Goal: Transaction & Acquisition: Book appointment/travel/reservation

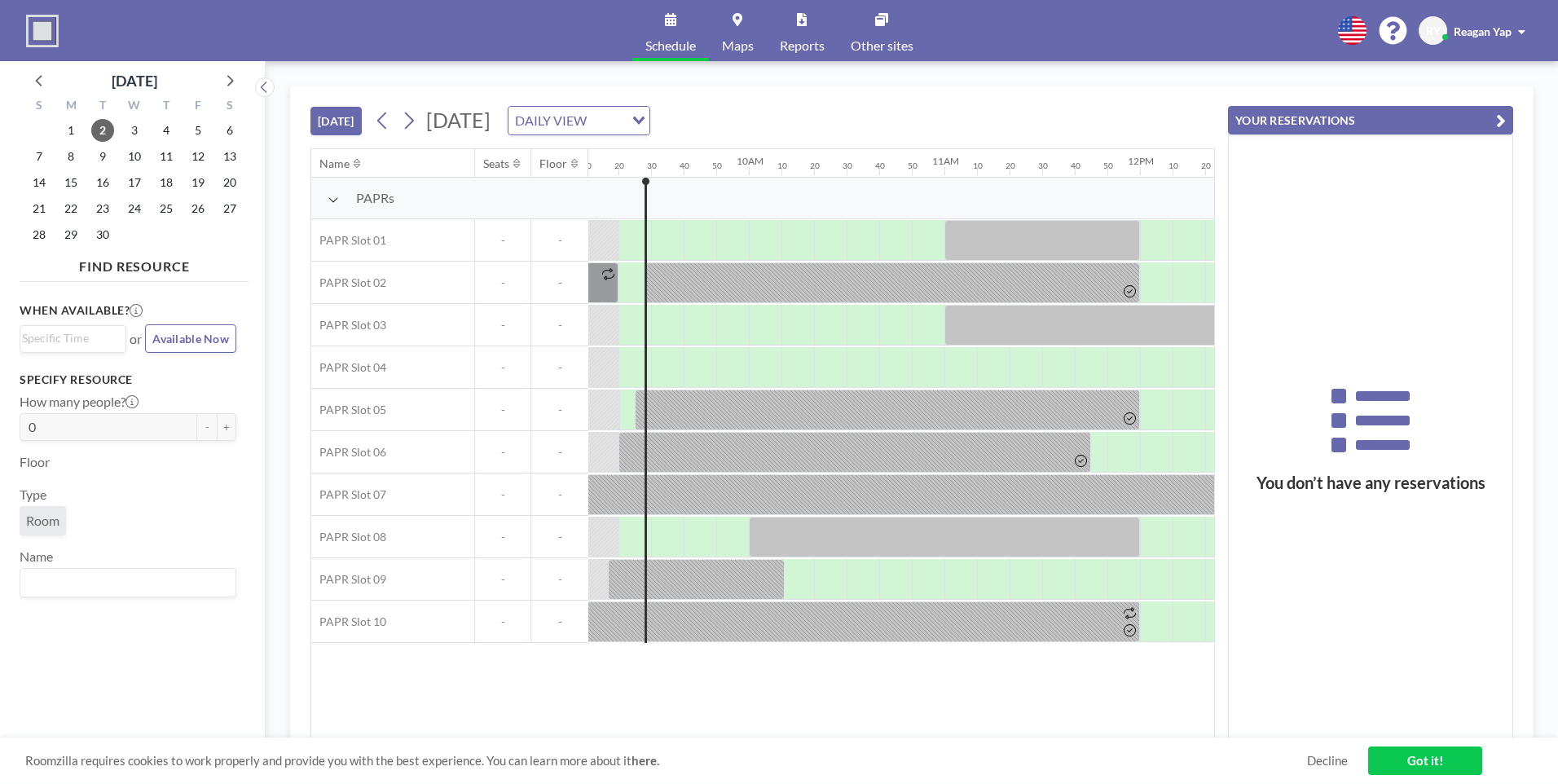
scroll to position [0, 1845]
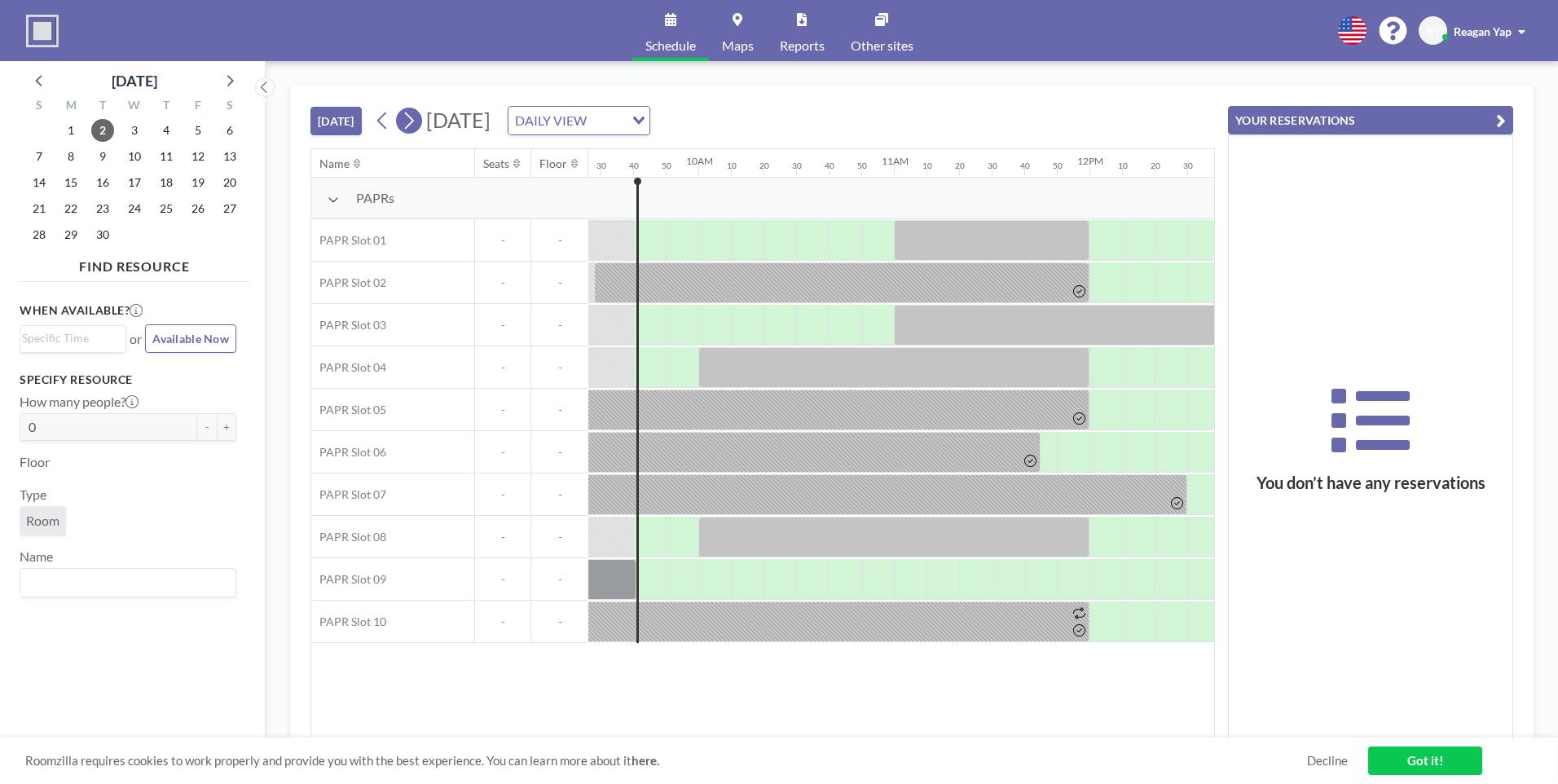
click at [412, 120] on icon at bounding box center [408, 120] width 16 height 24
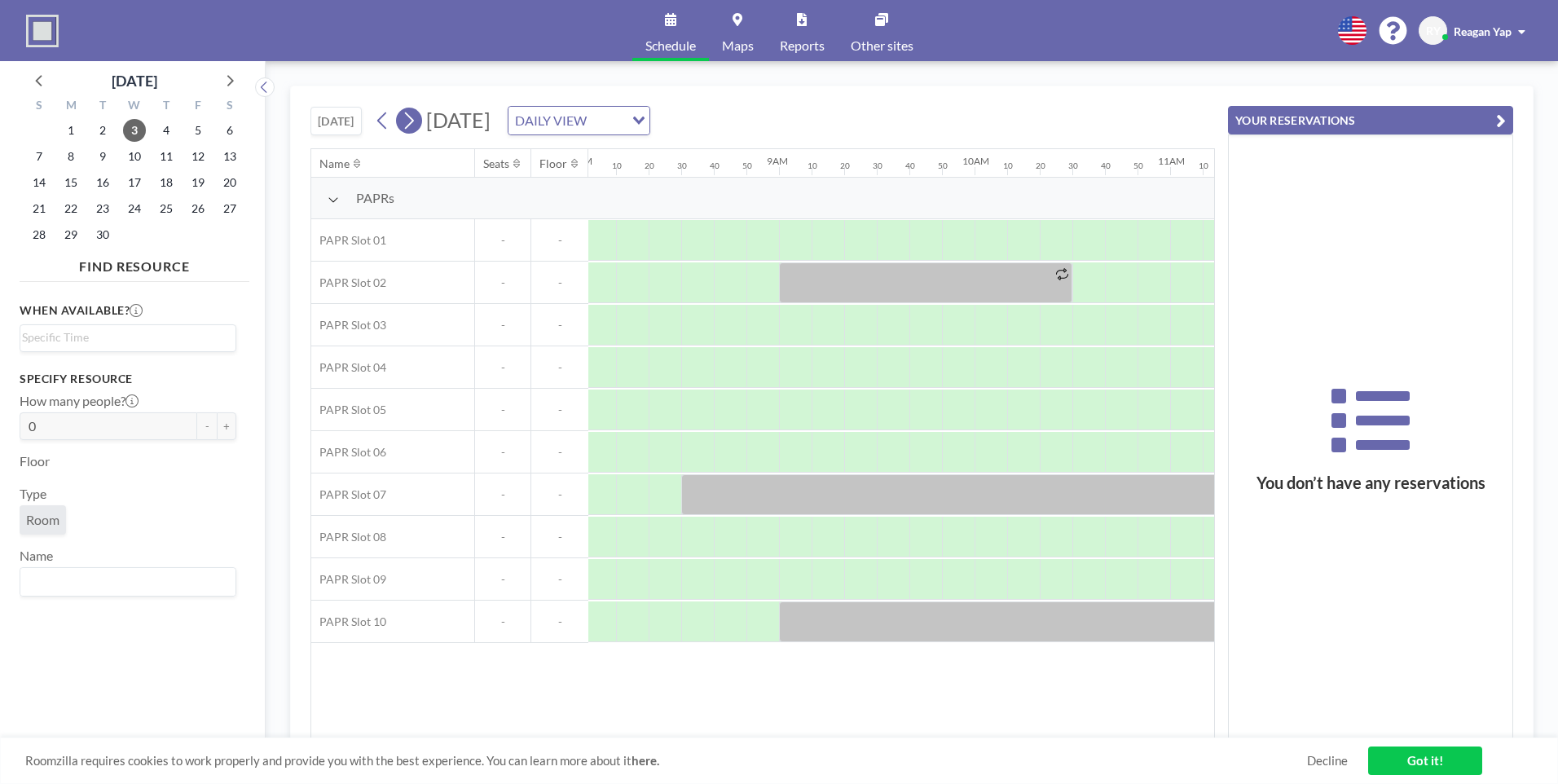
scroll to position [0, 1662]
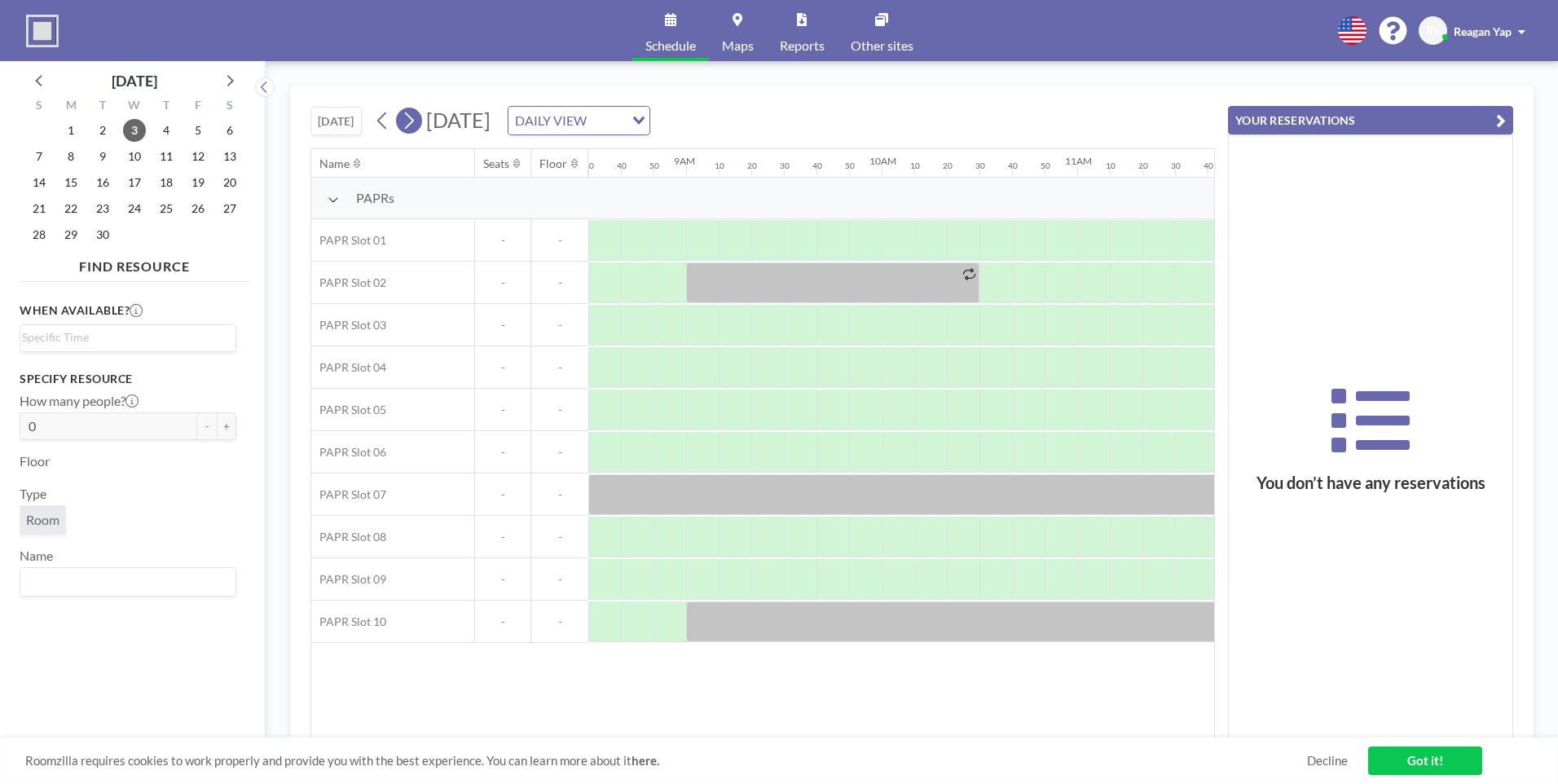
click at [412, 120] on icon at bounding box center [408, 120] width 16 height 24
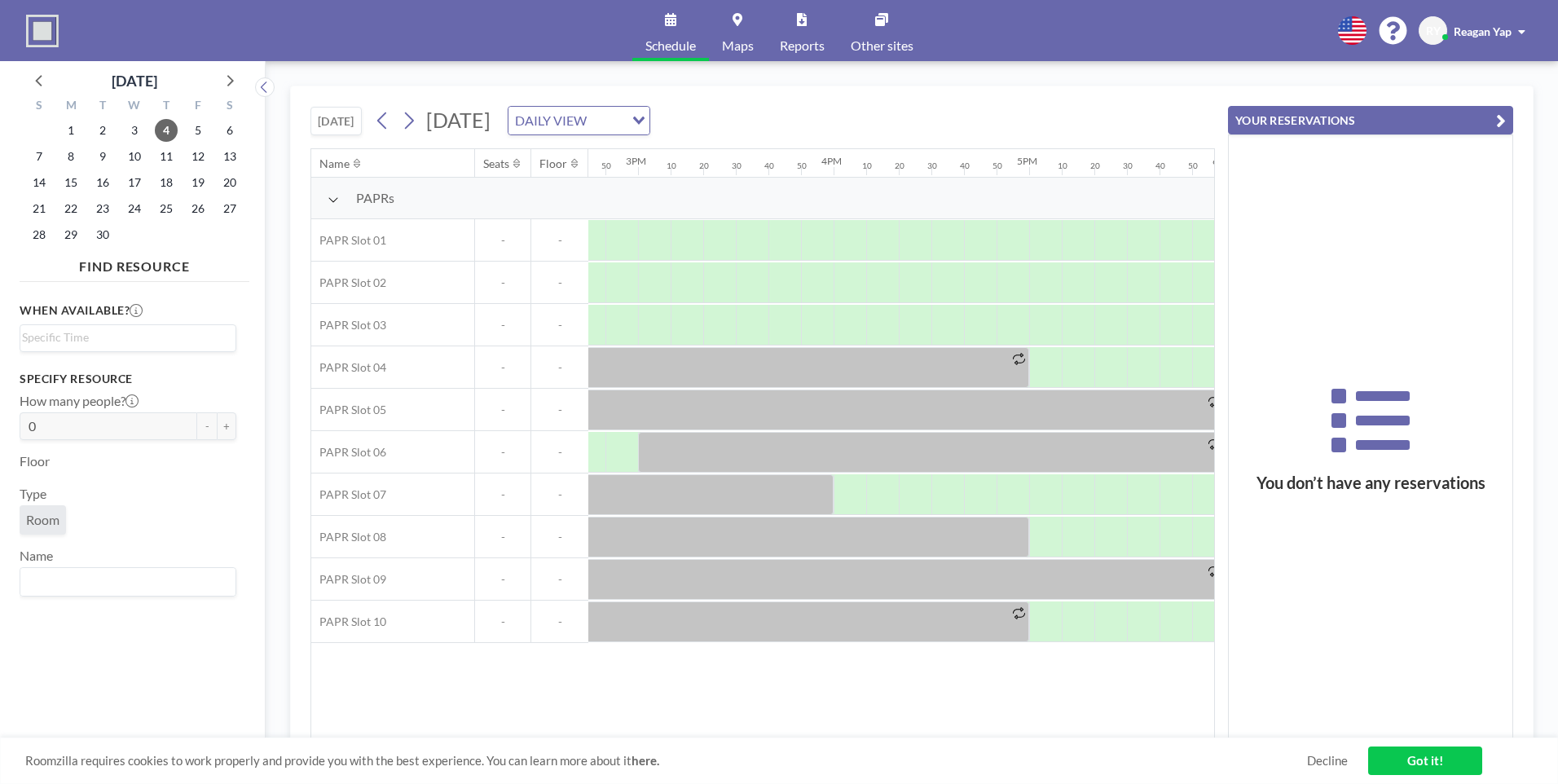
scroll to position [0, 2879]
click at [421, 124] on button at bounding box center [408, 120] width 26 height 26
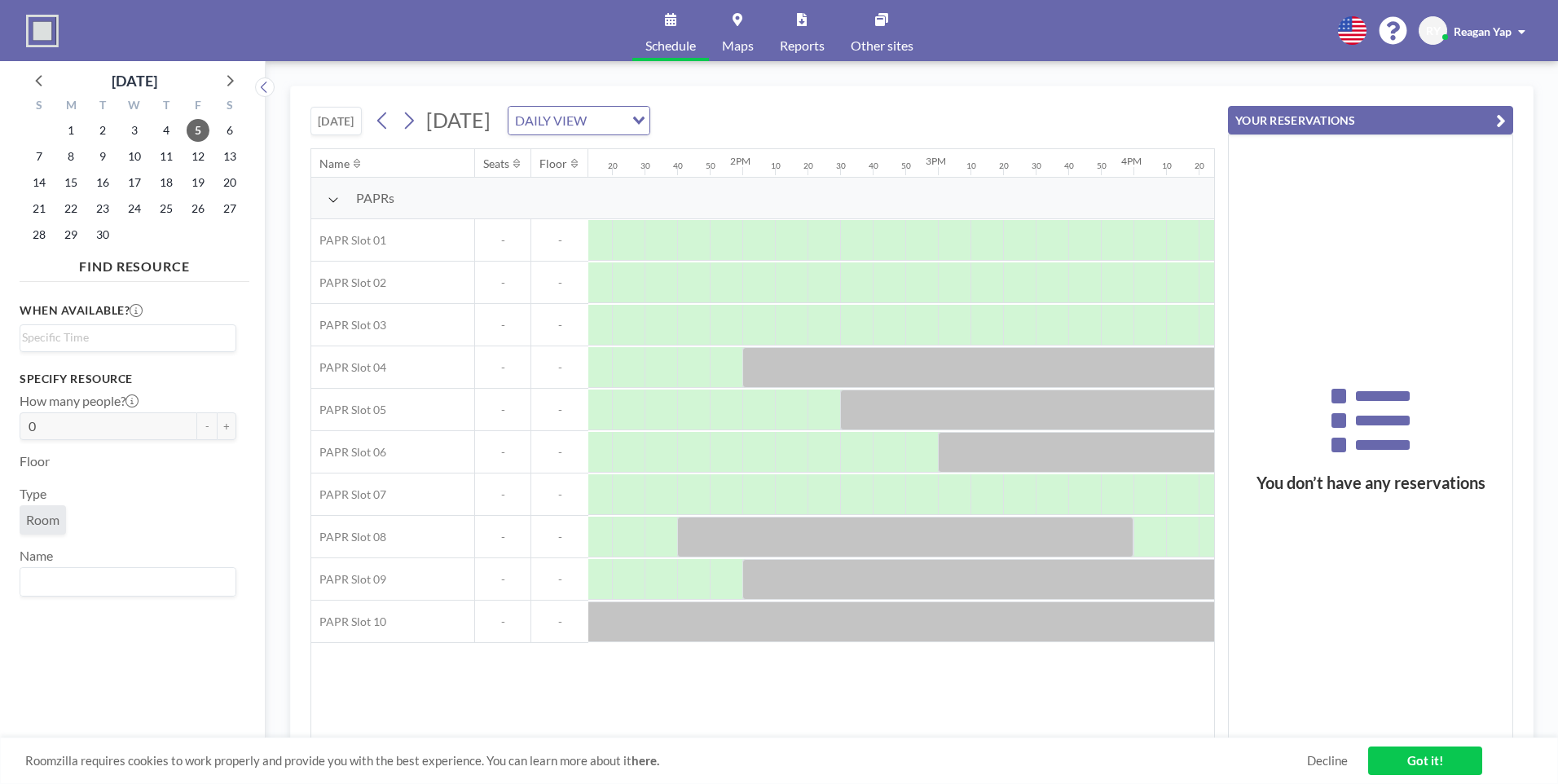
scroll to position [0, 2620]
click at [389, 126] on icon at bounding box center [382, 120] width 16 height 24
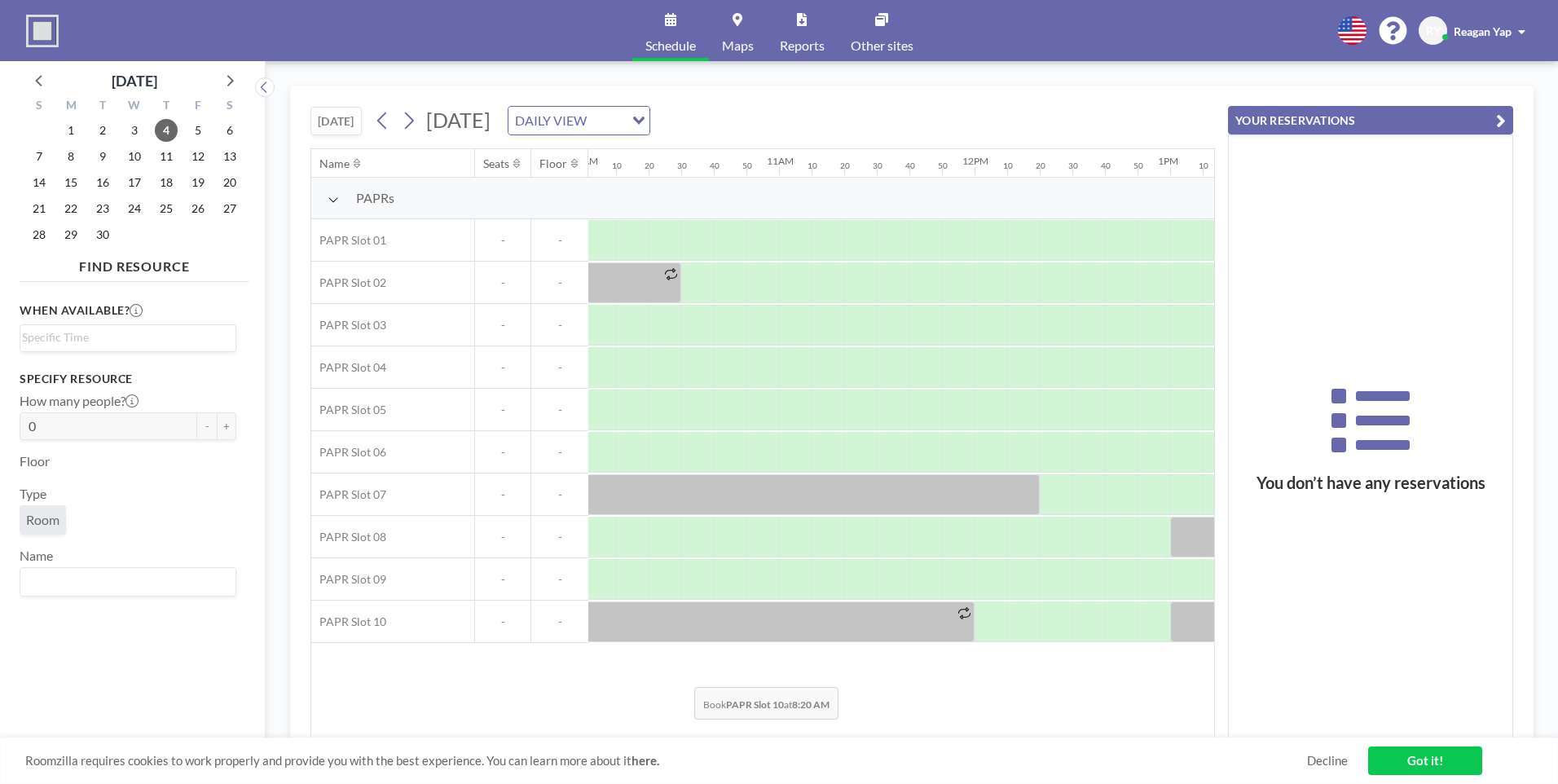
scroll to position [0, 1896]
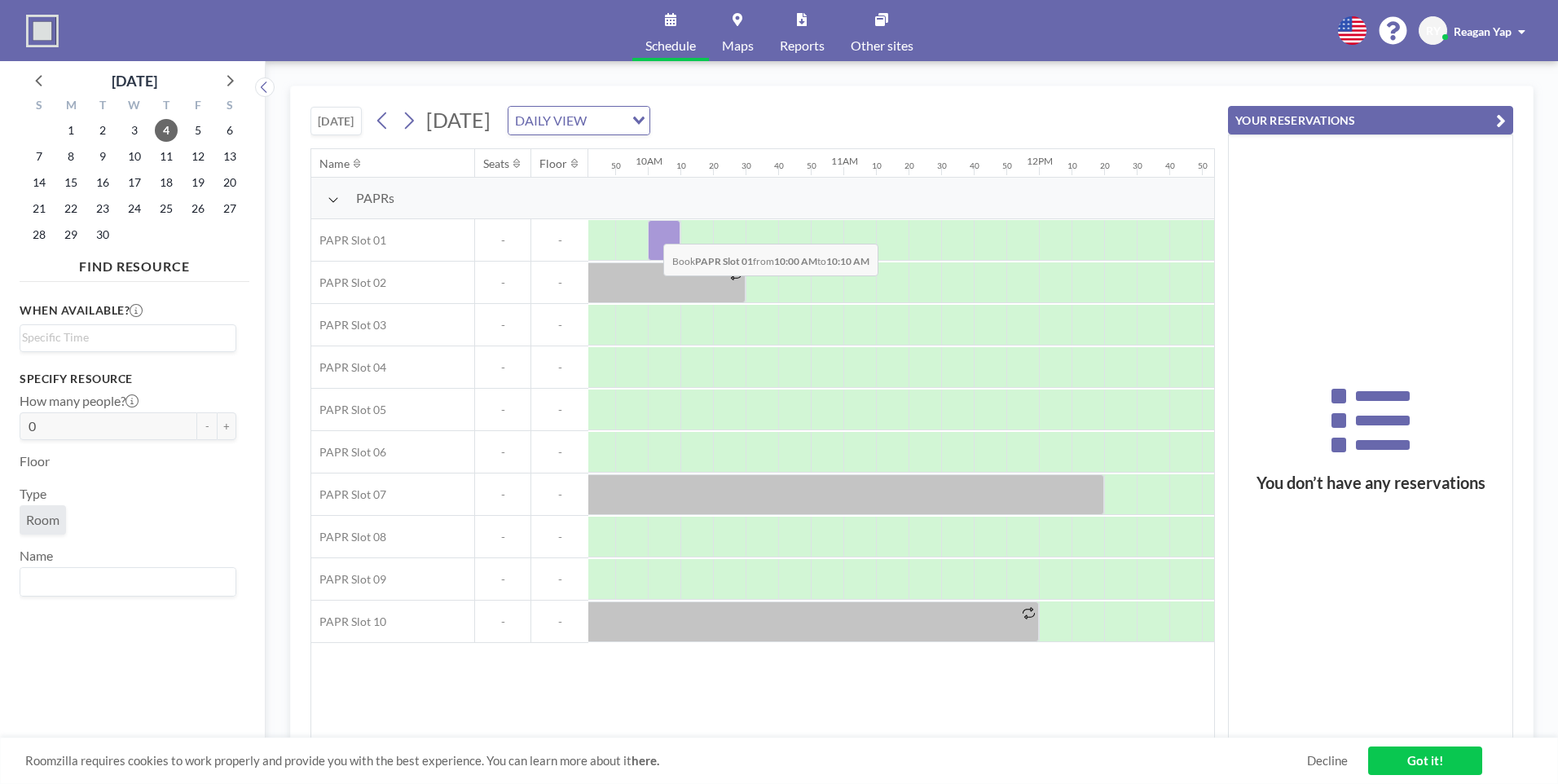
click at [650, 231] on div at bounding box center [664, 240] width 33 height 41
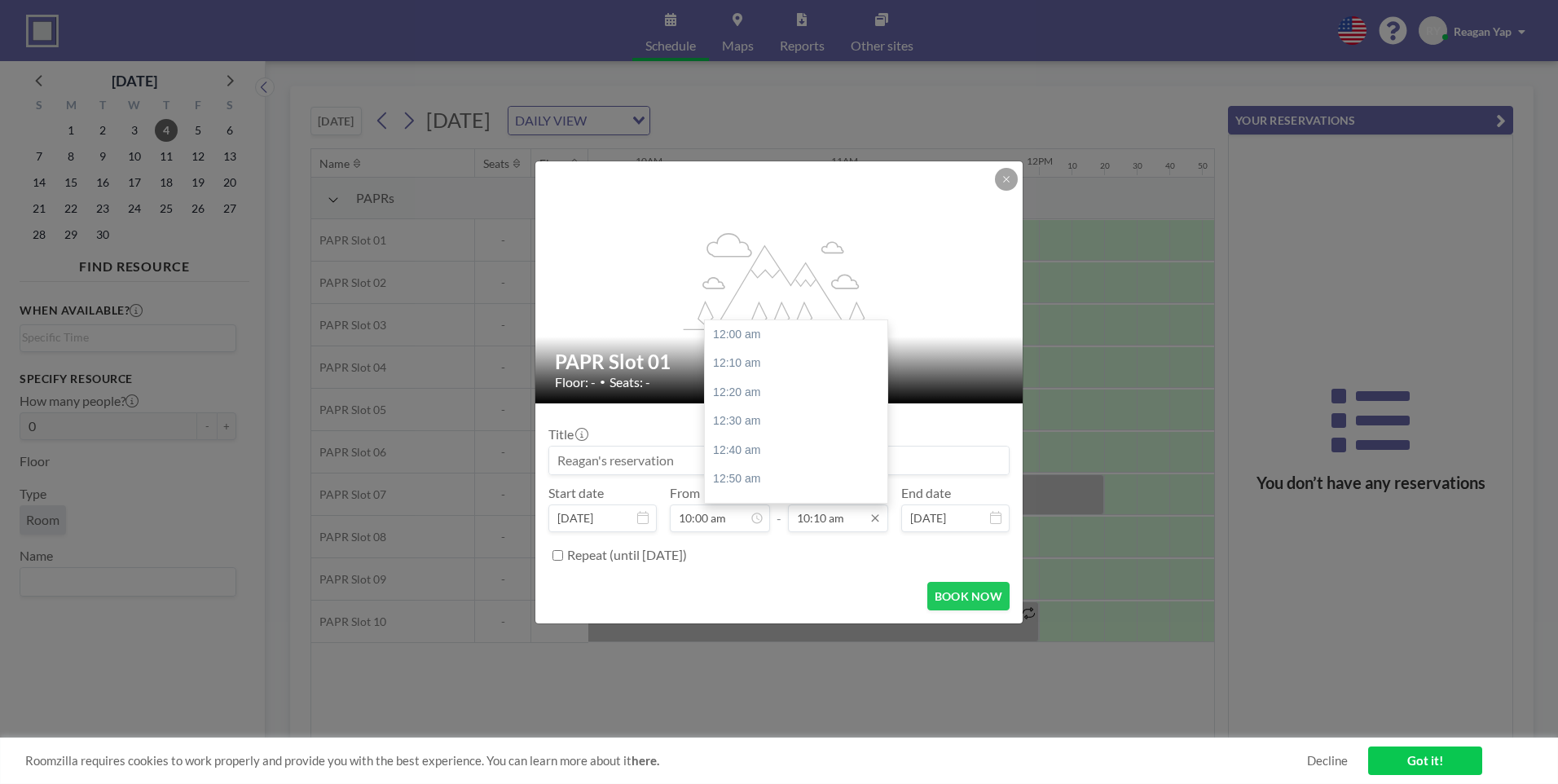
scroll to position [1769, 0]
click at [840, 519] on input "10:10 am" at bounding box center [838, 518] width 100 height 28
click at [875, 521] on icon at bounding box center [875, 518] width 13 height 13
click at [805, 349] on div "02:00 pm" at bounding box center [800, 349] width 190 height 29
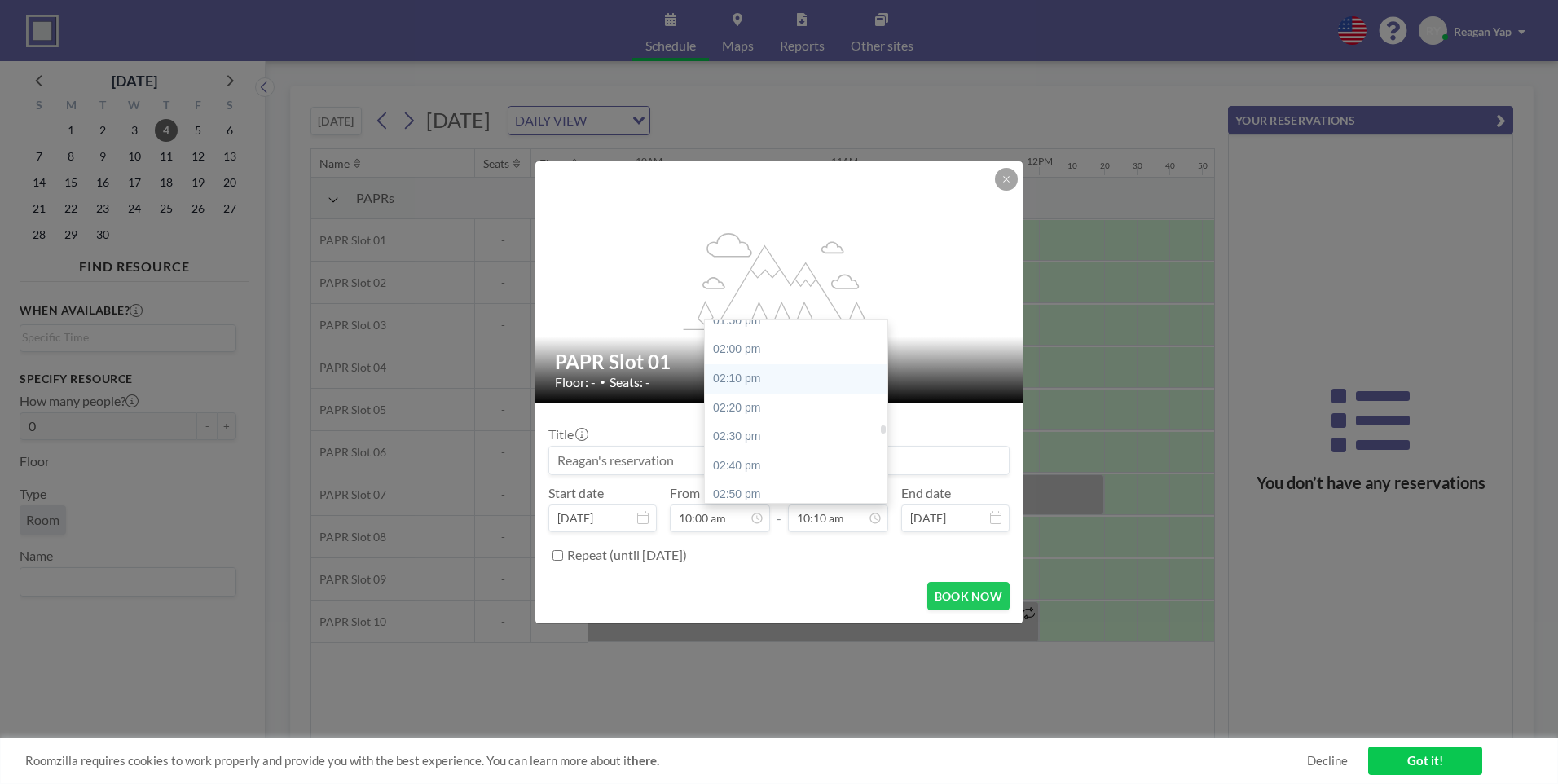
type input "02:00 pm"
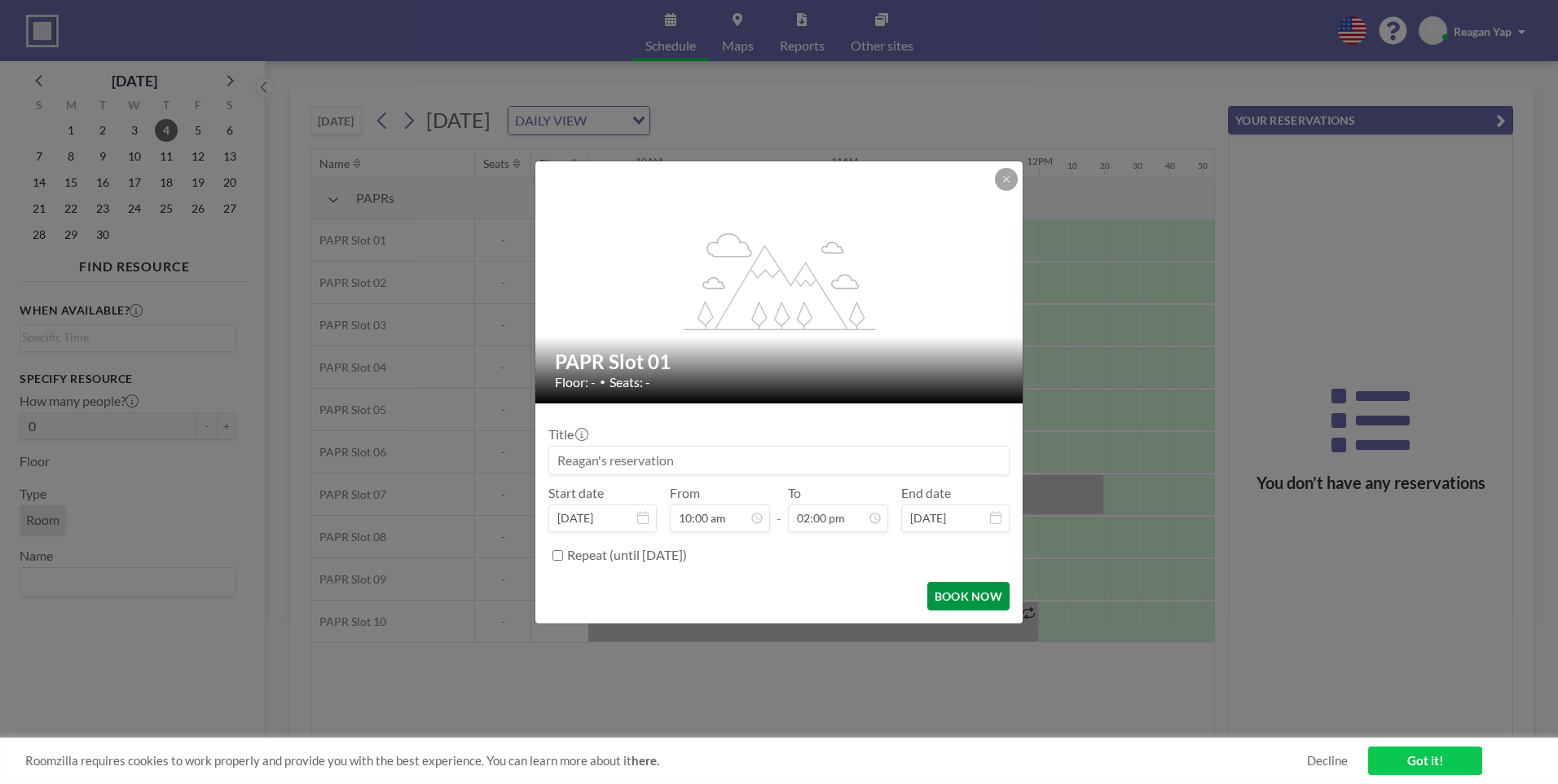
scroll to position [0, 0]
click at [985, 589] on button "BOOK NOW" at bounding box center [968, 596] width 83 height 28
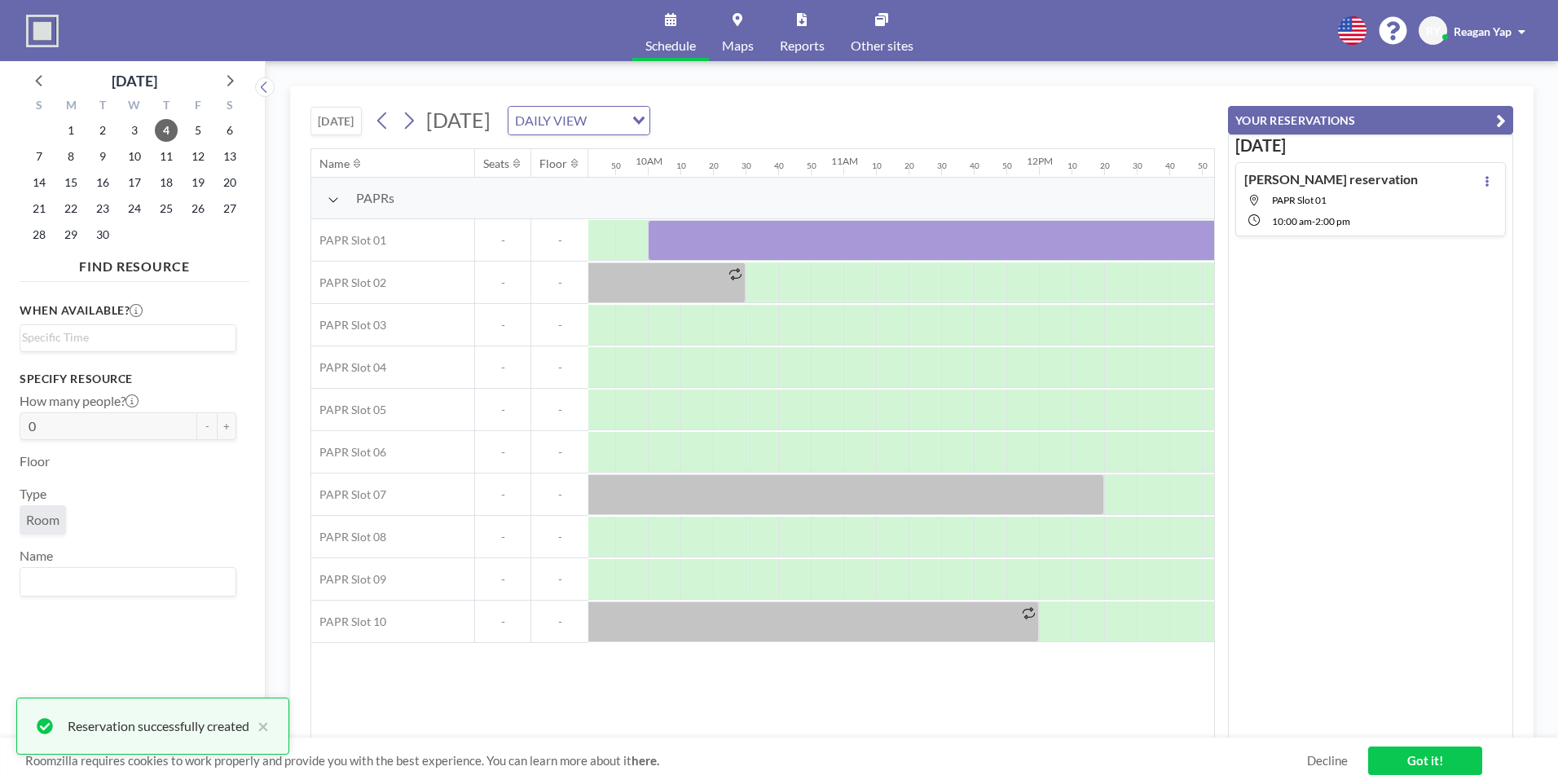
drag, startPoint x: 778, startPoint y: 737, endPoint x: 862, endPoint y: 741, distance: 84.1
click at [864, 740] on div "Roomzilla requires cookies to work properly and provide you with the best exper…" at bounding box center [779, 761] width 1558 height 47
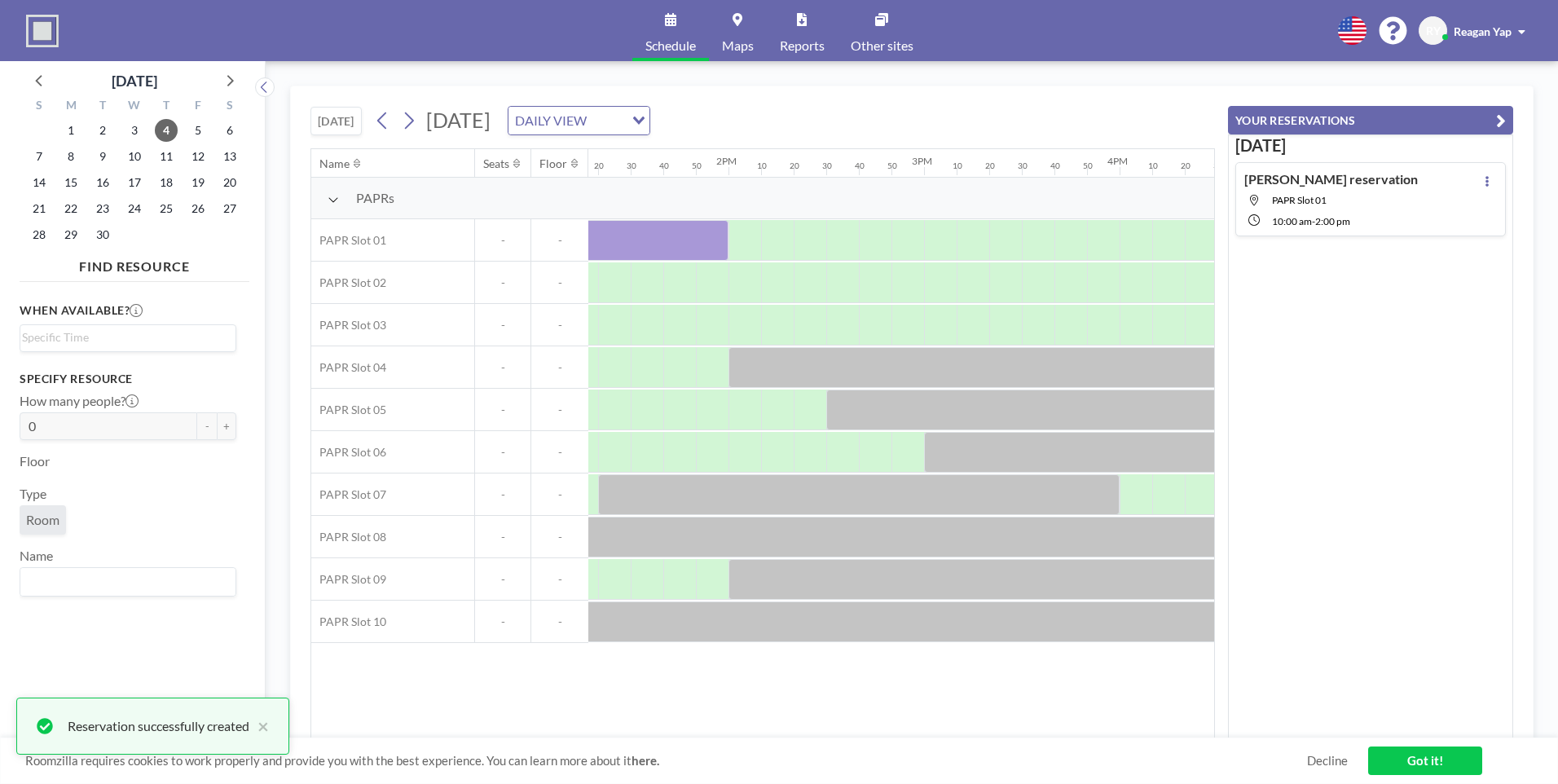
scroll to position [0, 2602]
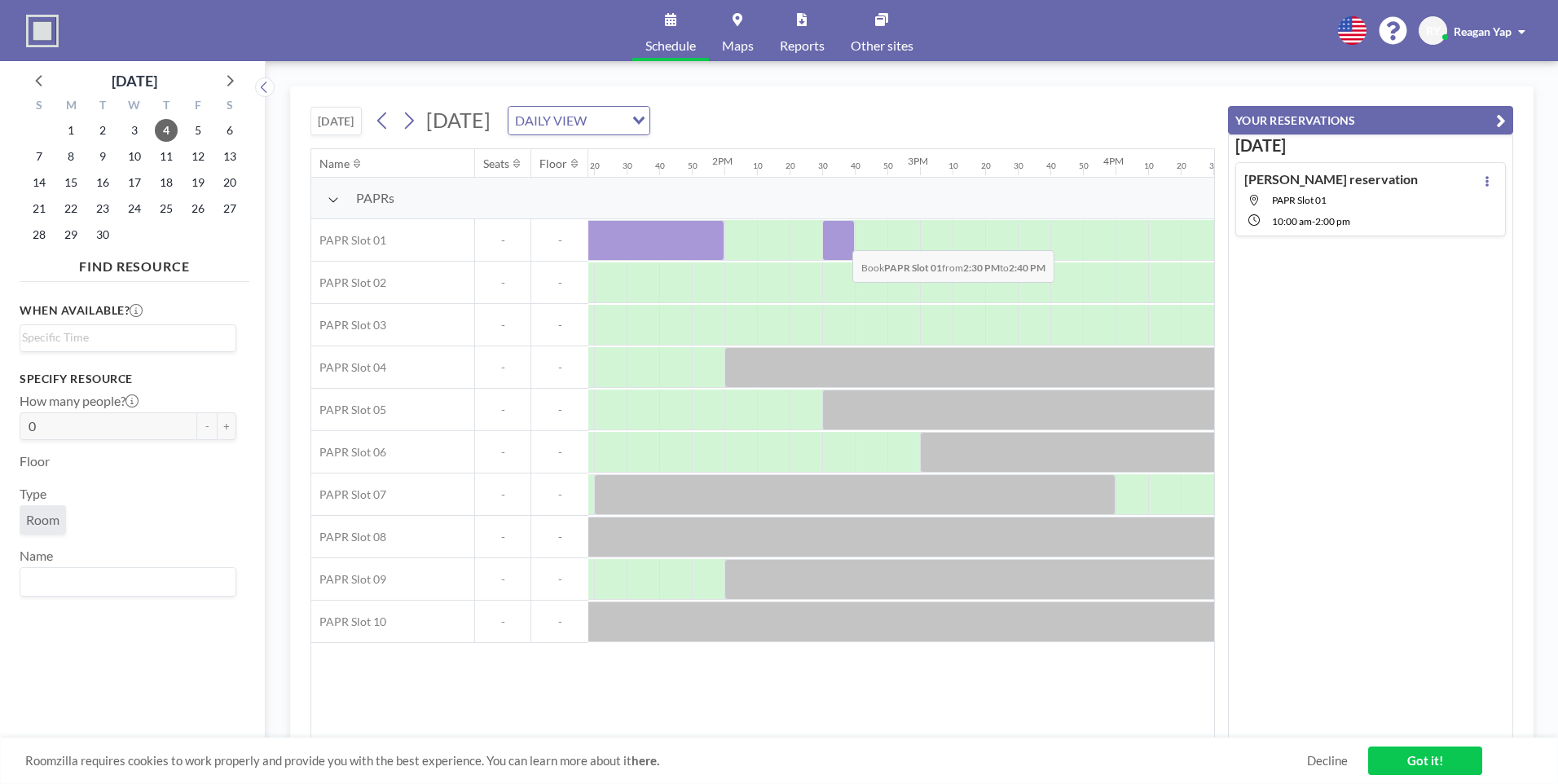
click at [839, 238] on div at bounding box center [838, 240] width 33 height 41
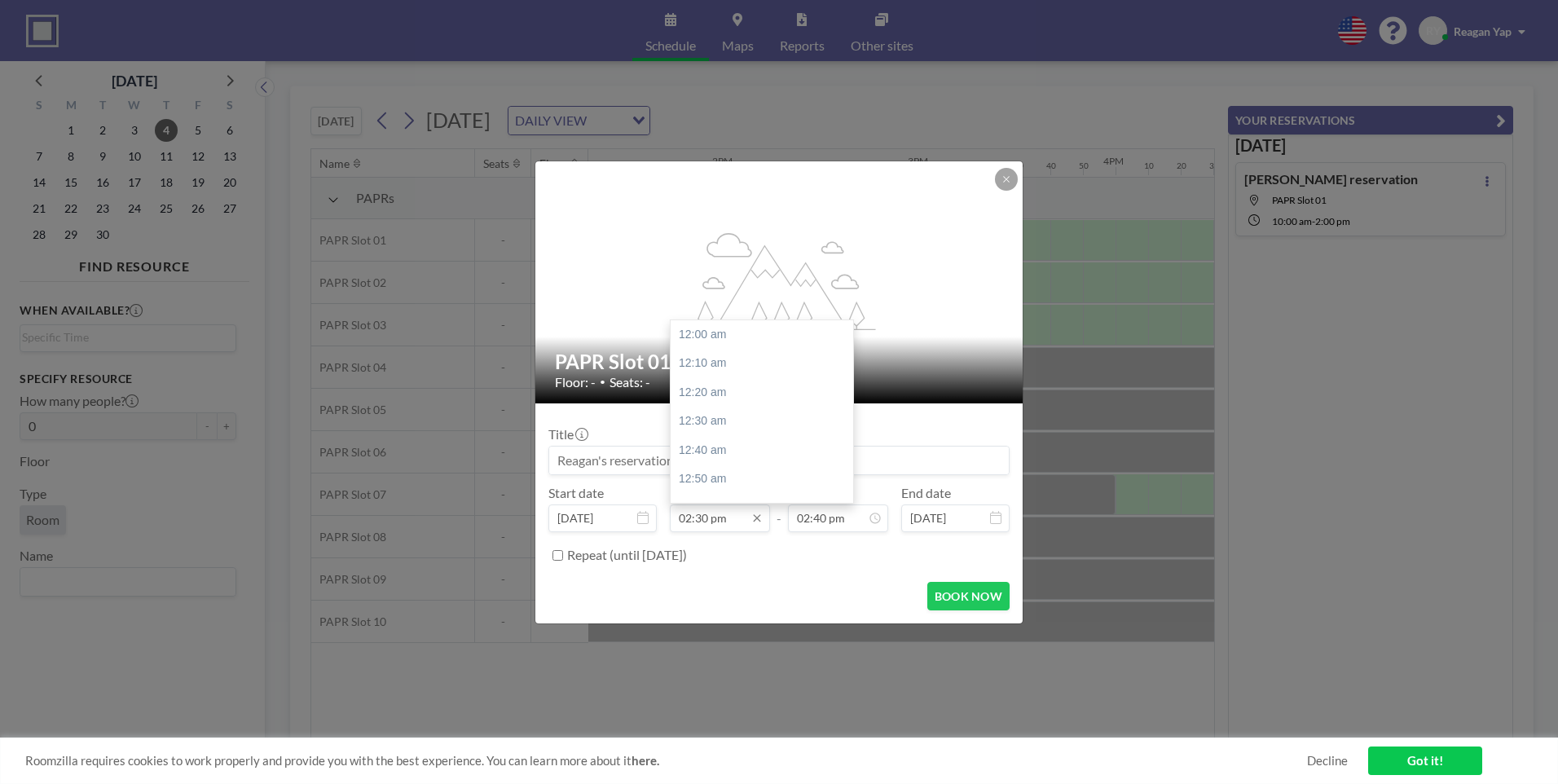
scroll to position [2523, 0]
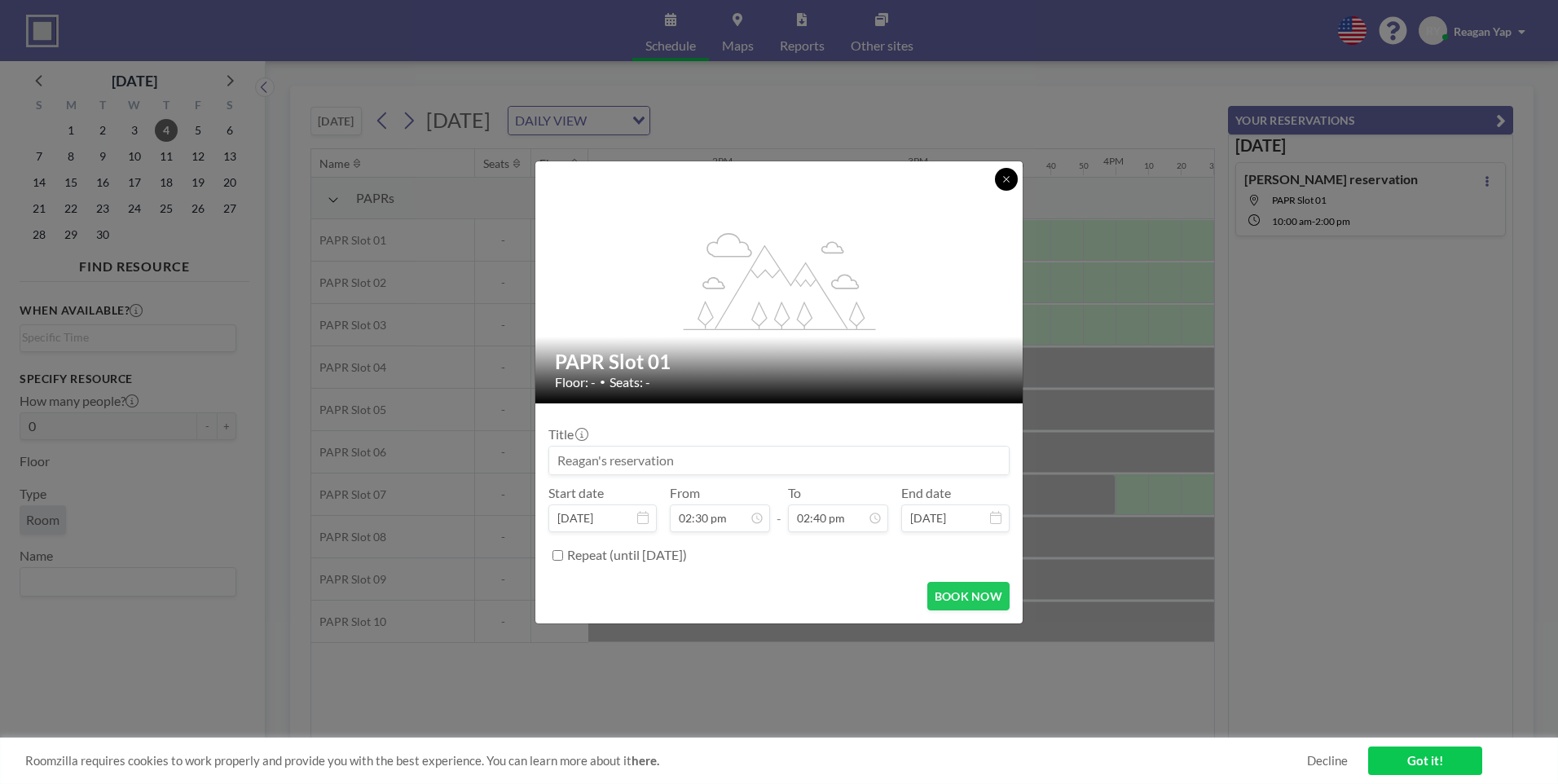
click at [997, 180] on button at bounding box center [1005, 179] width 23 height 23
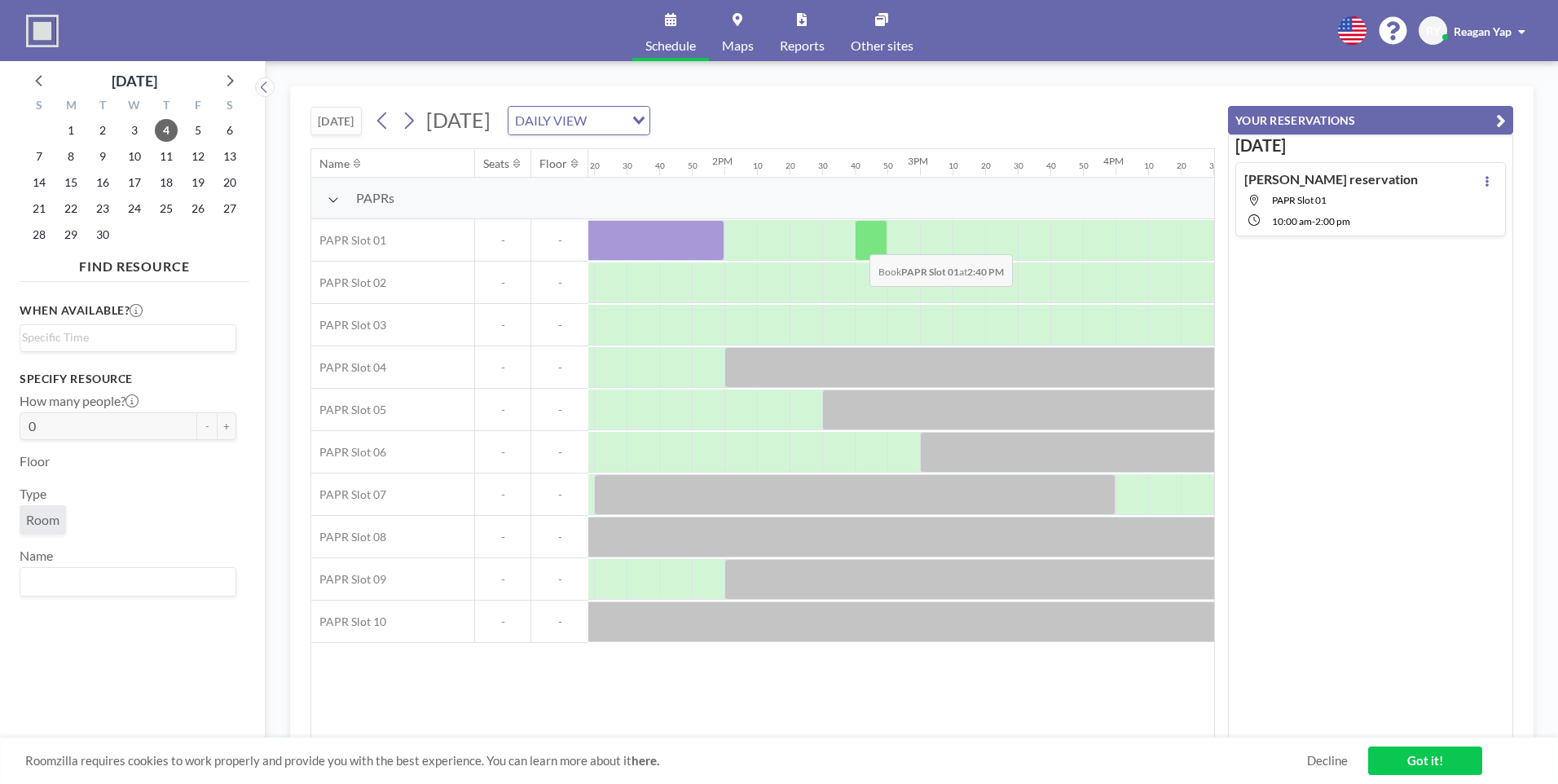
click at [857, 242] on div at bounding box center [871, 240] width 33 height 41
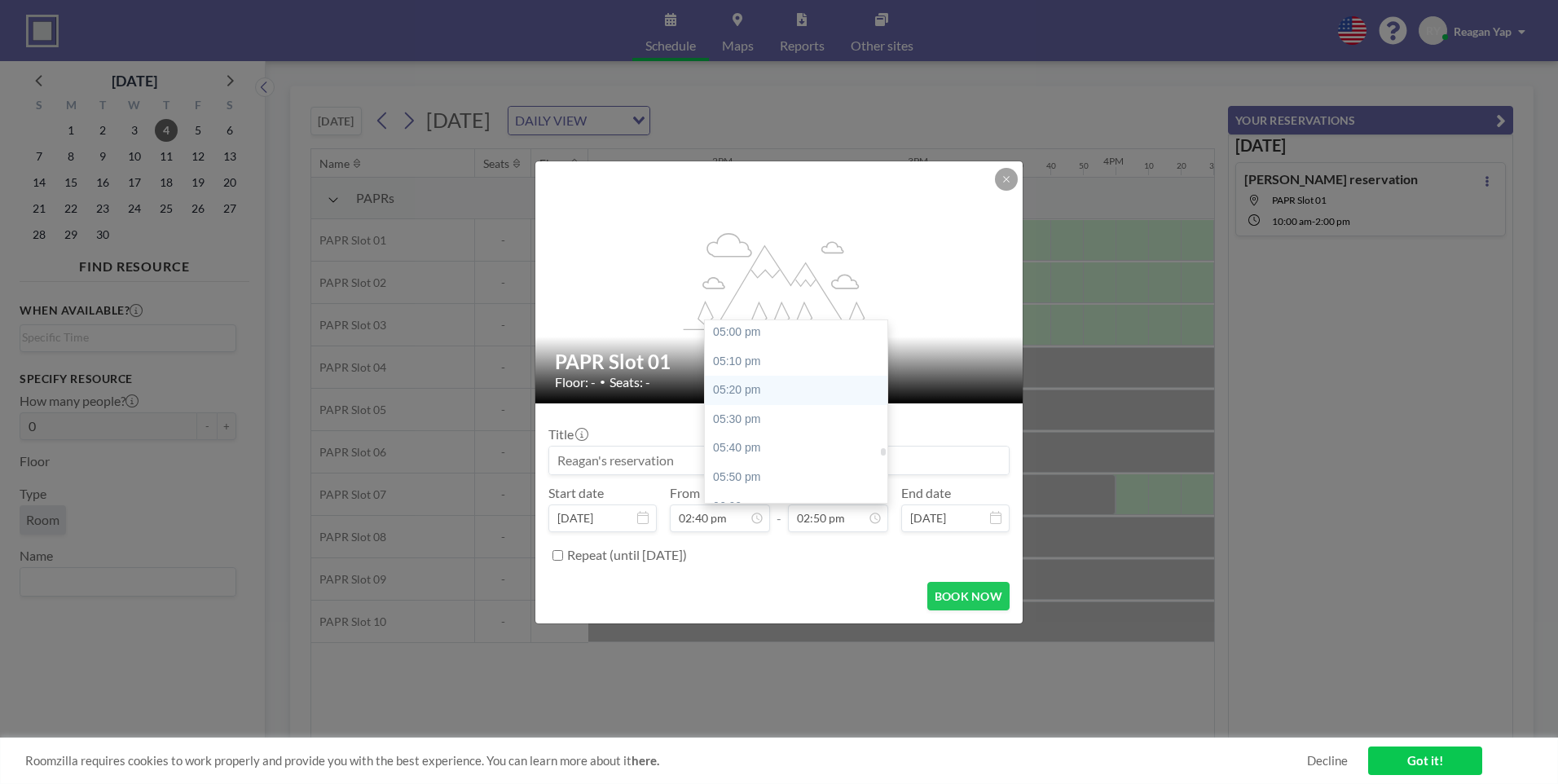
scroll to position [2988, 0]
click at [754, 476] on div "06:00 pm" at bounding box center [800, 478] width 190 height 29
type input "06:00 pm"
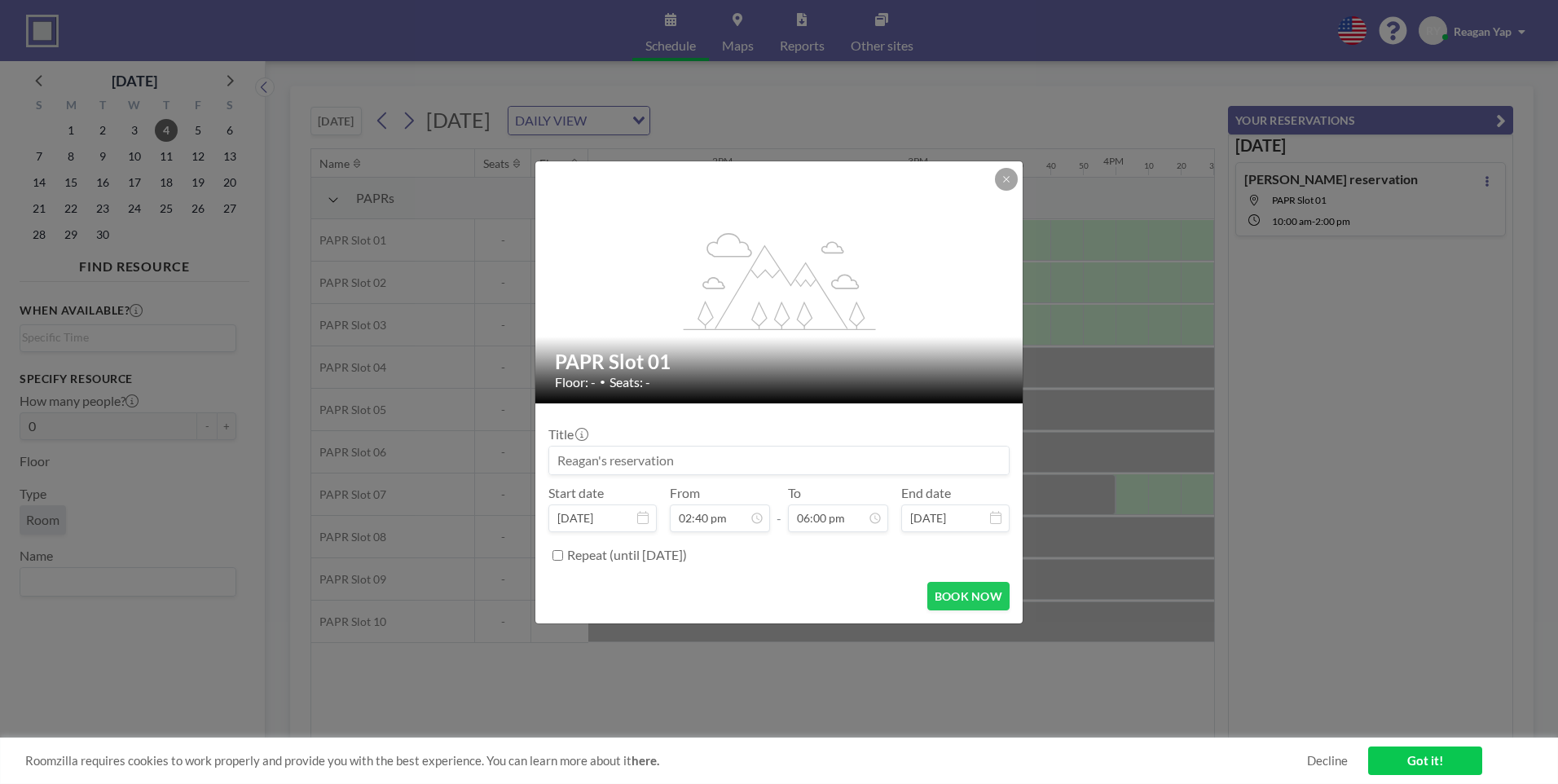
scroll to position [3132, 0]
click at [949, 587] on button "BOOK NOW" at bounding box center [968, 596] width 83 height 28
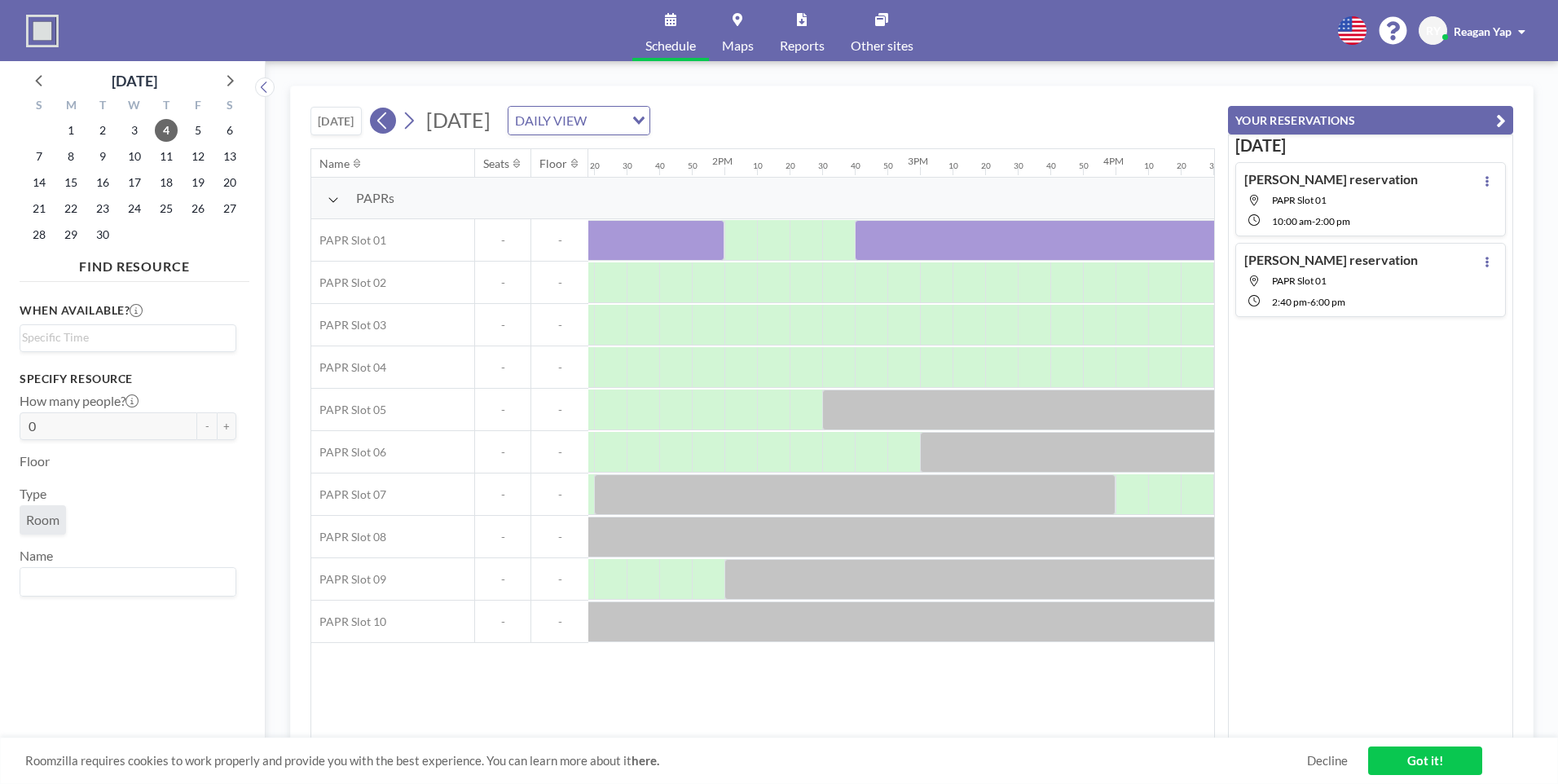
click at [384, 116] on icon at bounding box center [382, 120] width 16 height 24
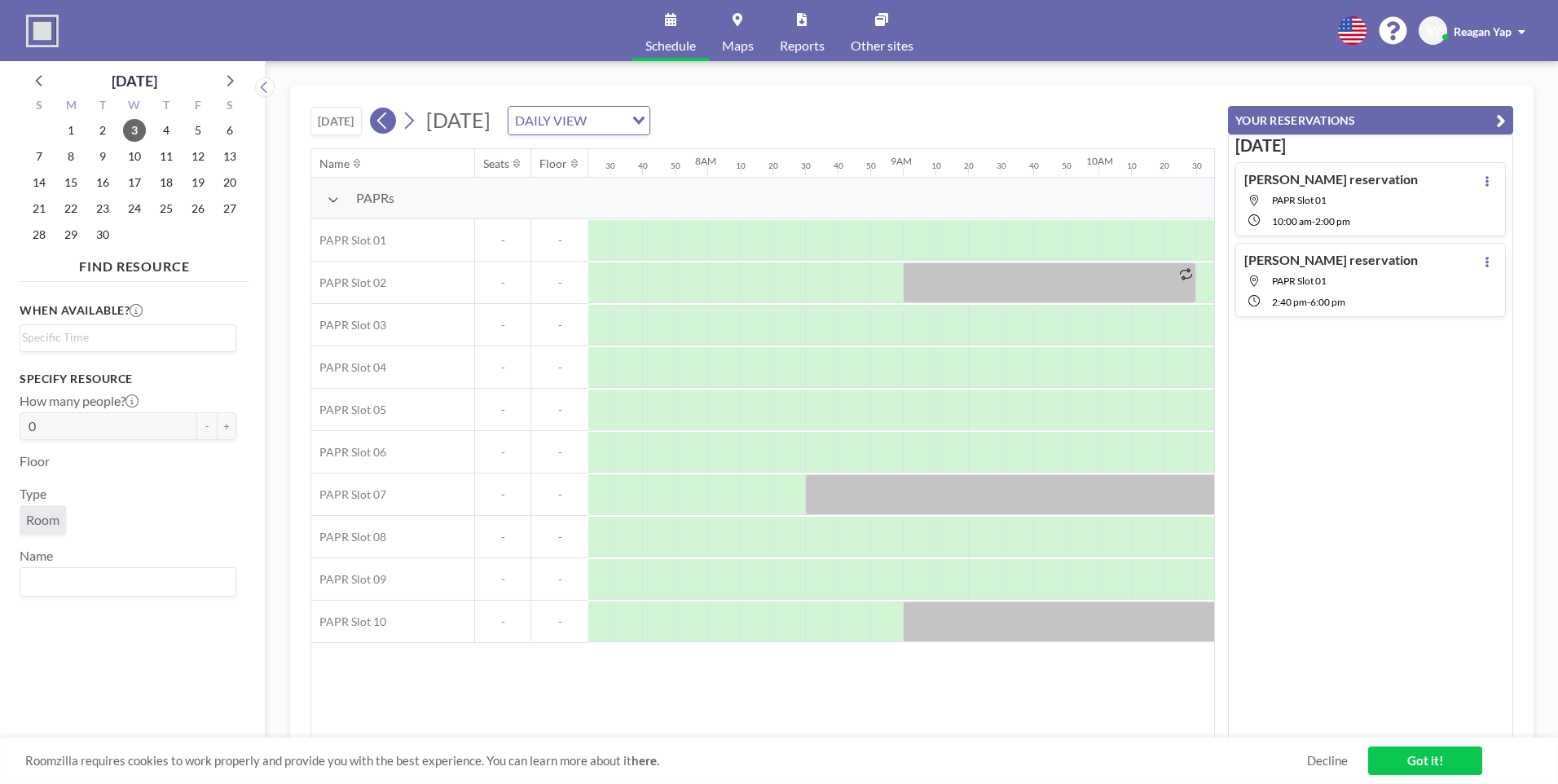
scroll to position [0, 1532]
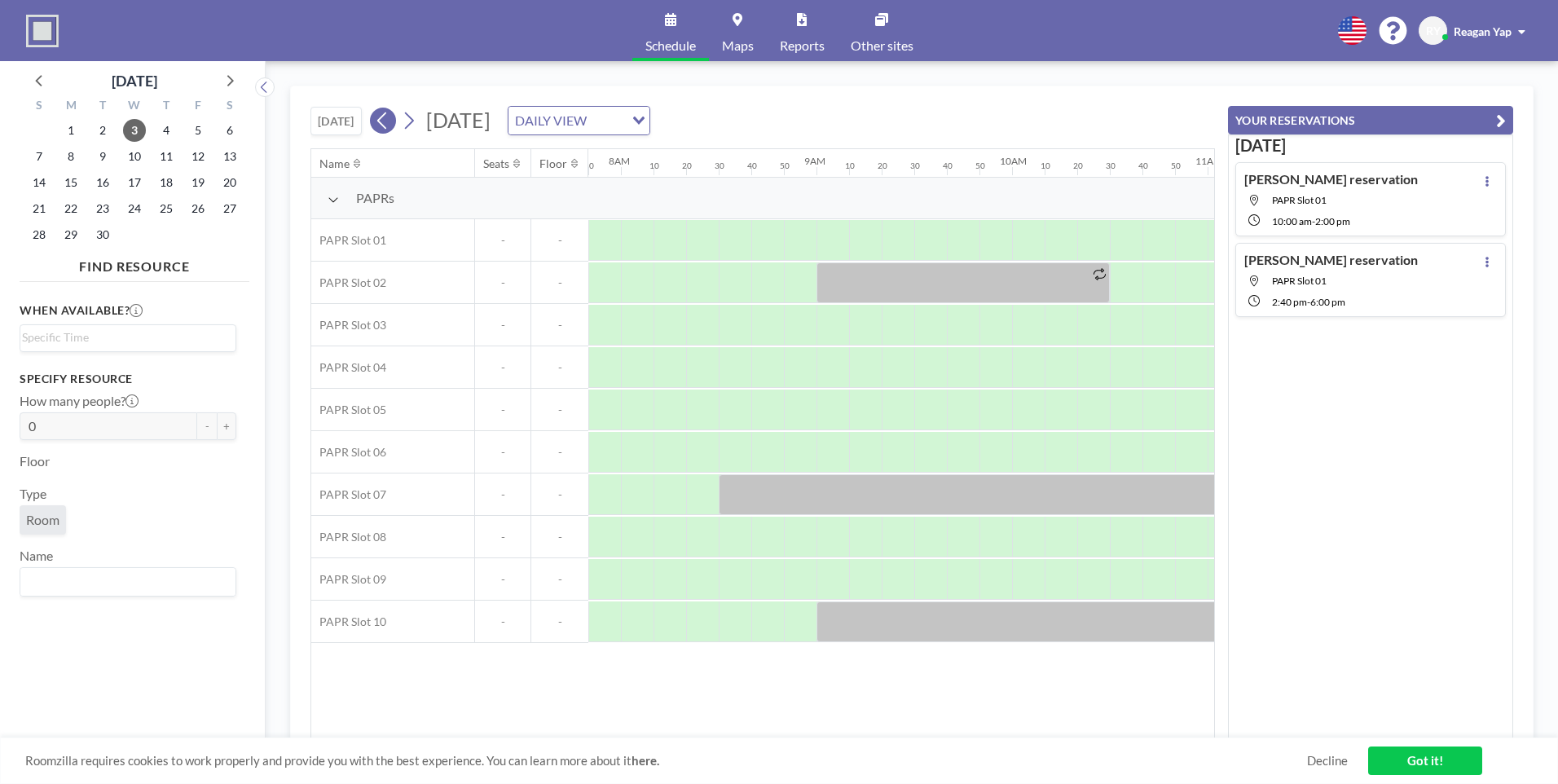
click at [386, 121] on icon at bounding box center [382, 120] width 16 height 24
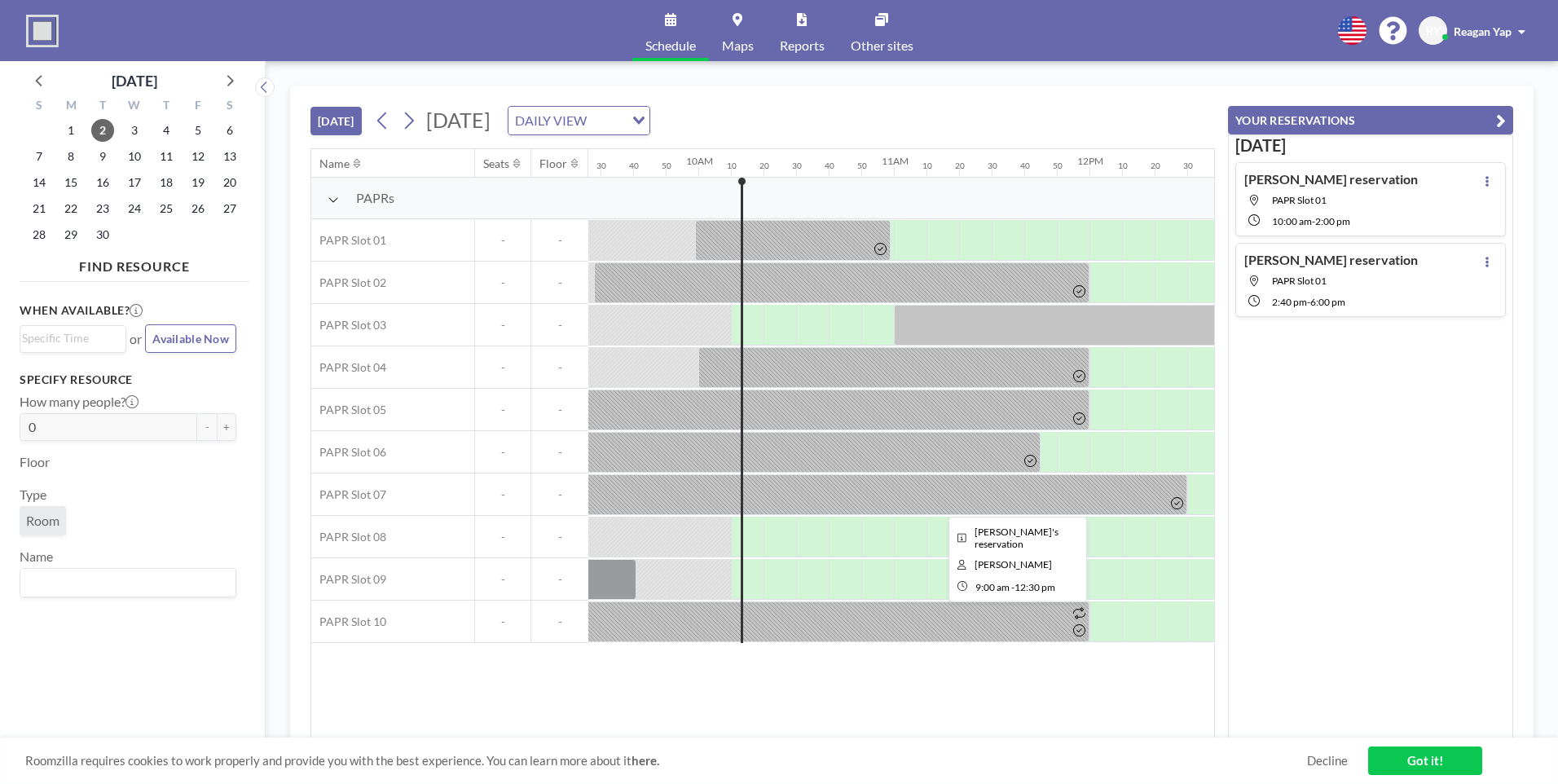
scroll to position [0, 1955]
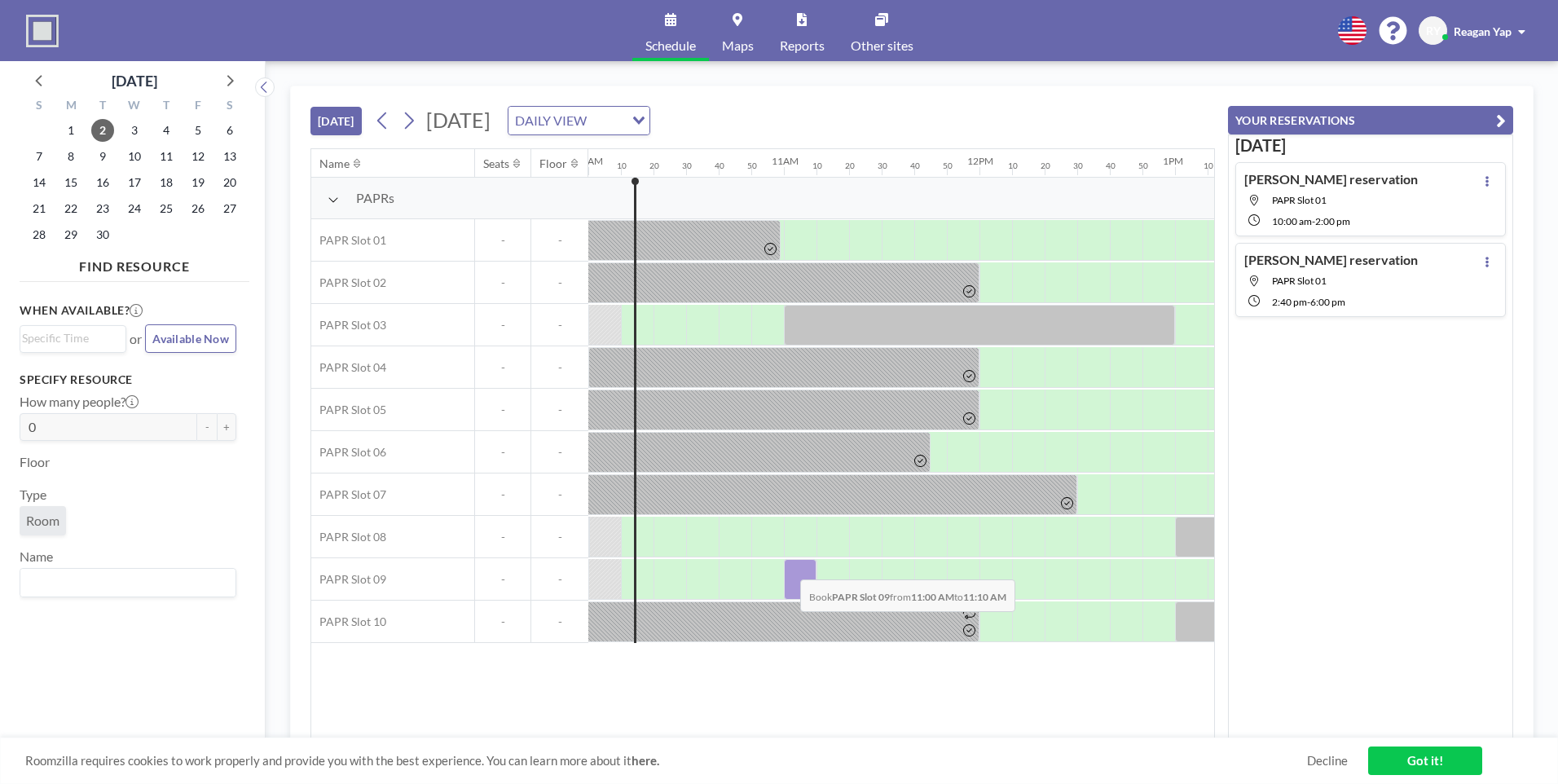
click at [787, 567] on div at bounding box center [800, 579] width 33 height 41
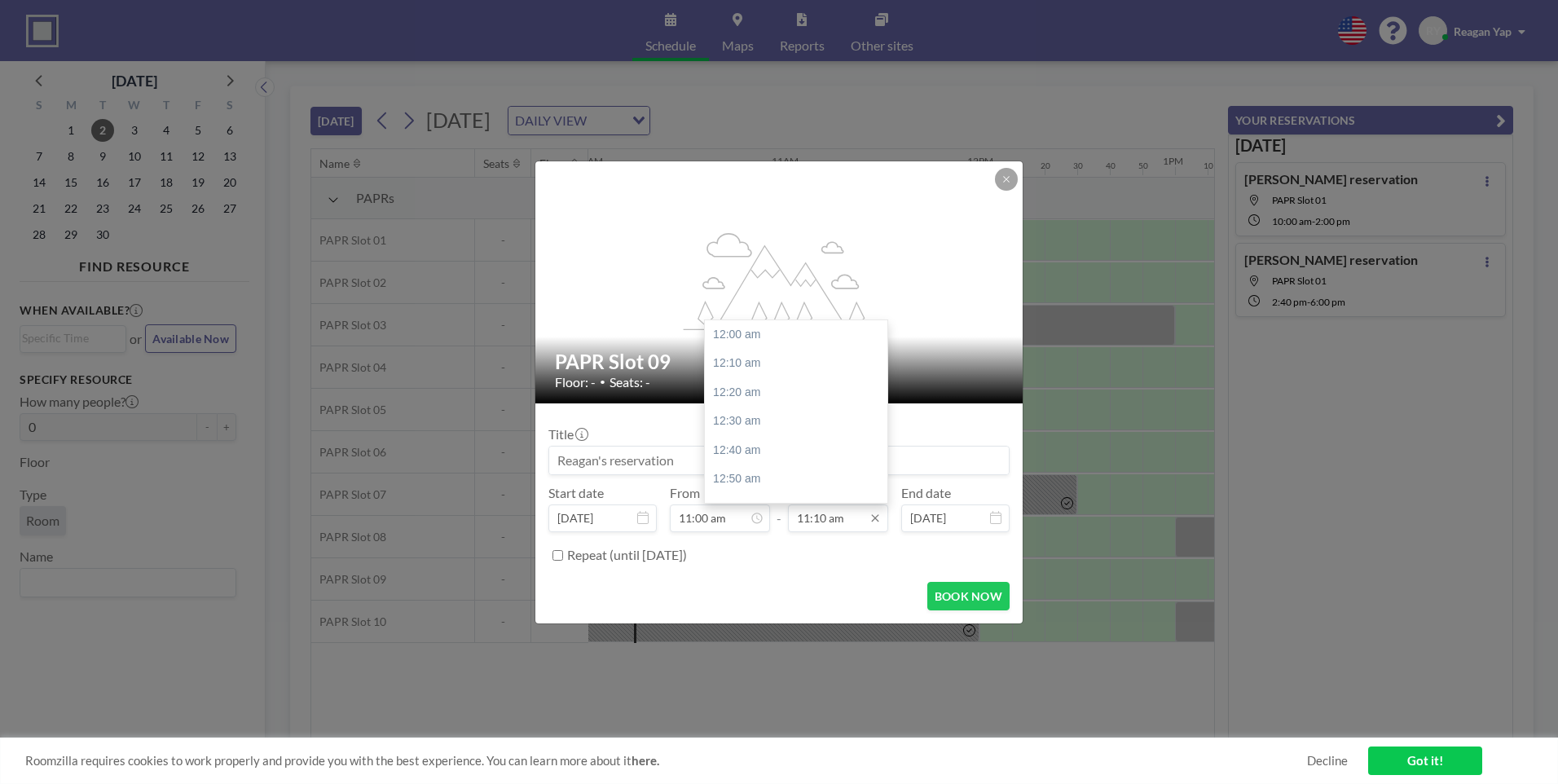
scroll to position [1943, 0]
click at [878, 520] on icon at bounding box center [875, 518] width 13 height 13
click at [787, 425] on div "03:30 pm" at bounding box center [800, 436] width 190 height 29
type input "03:30 pm"
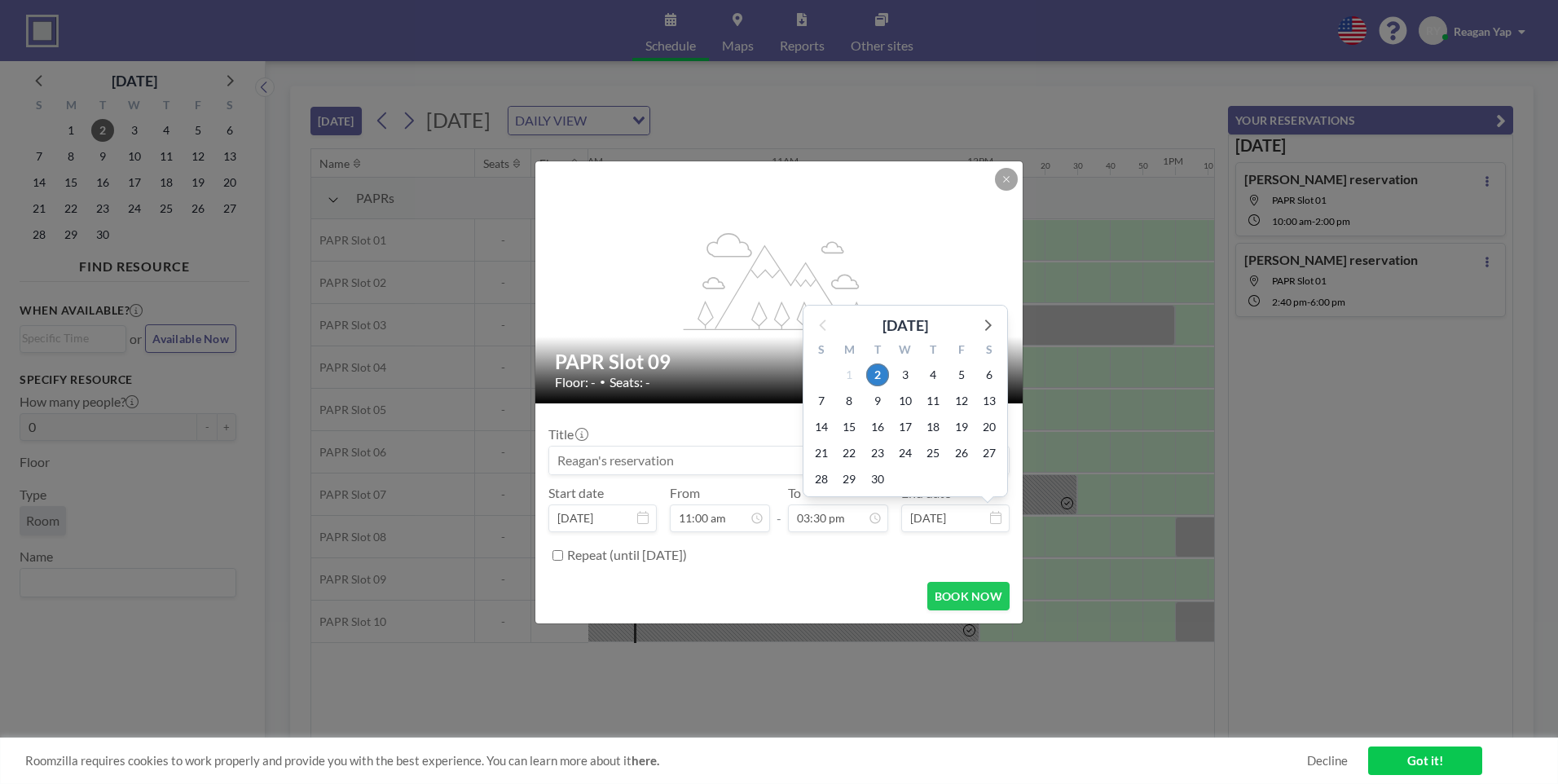
scroll to position [2697, 0]
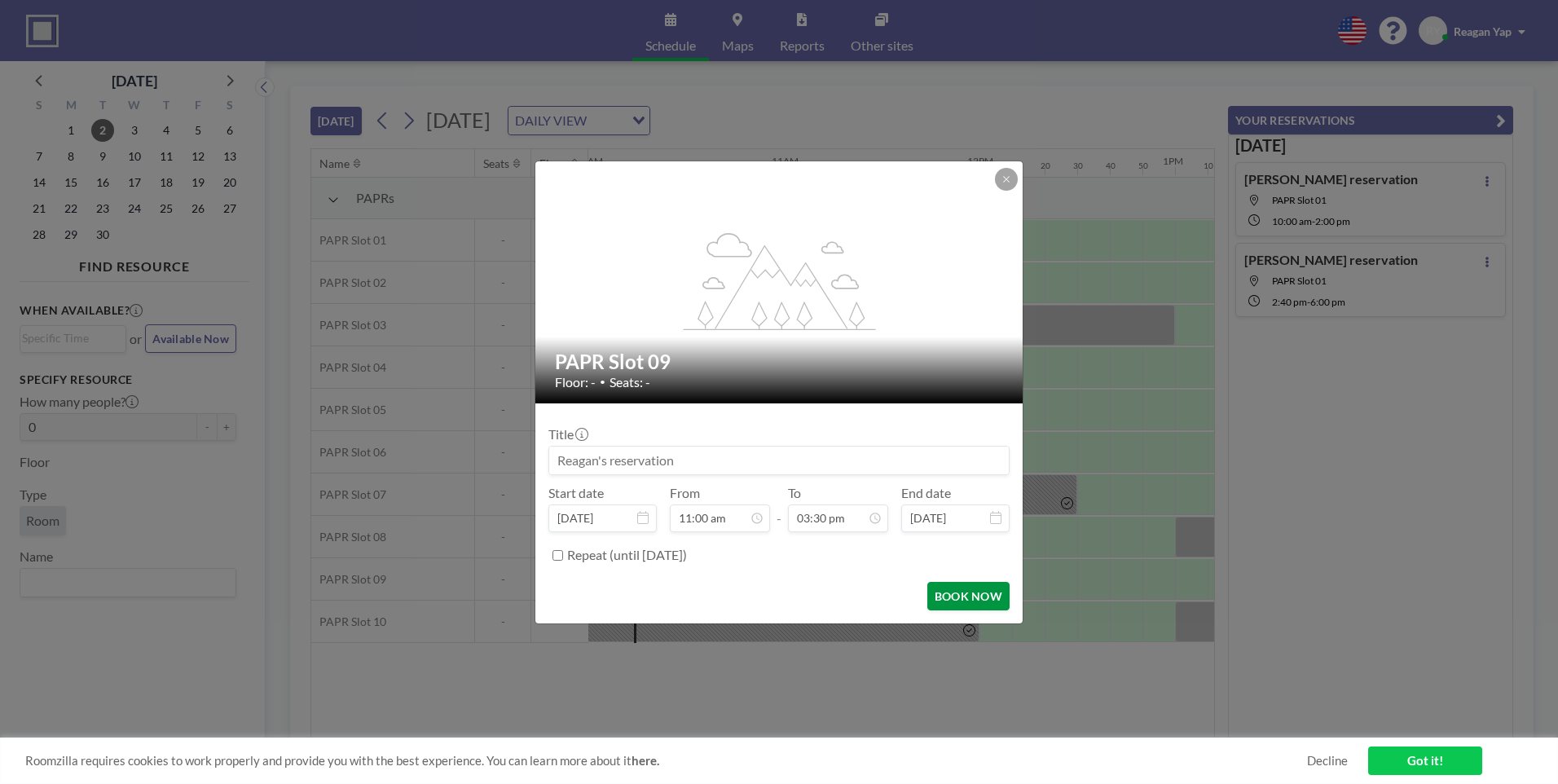
click at [947, 591] on button "BOOK NOW" at bounding box center [968, 596] width 83 height 28
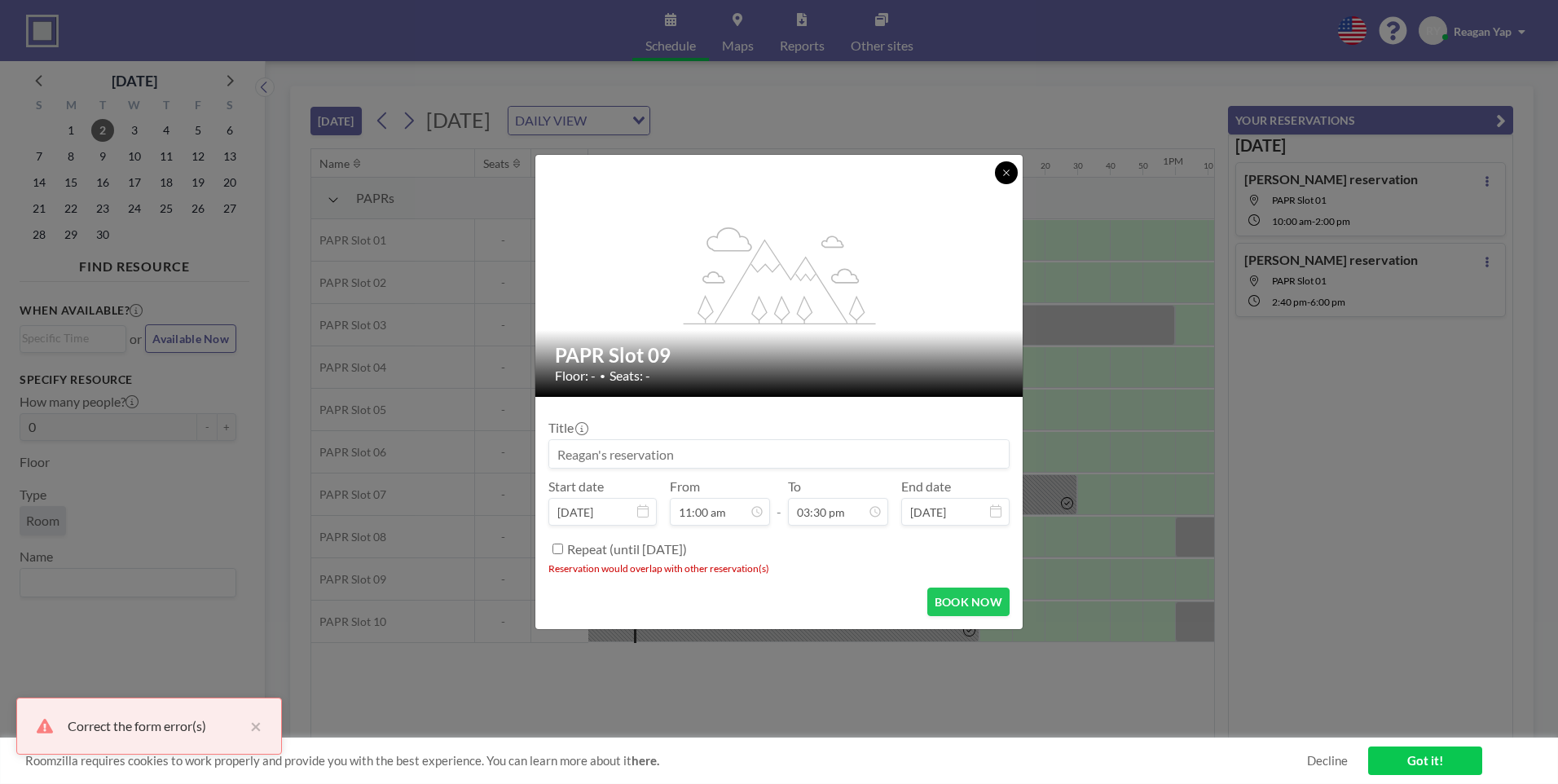
click at [1003, 169] on icon at bounding box center [1006, 173] width 10 height 10
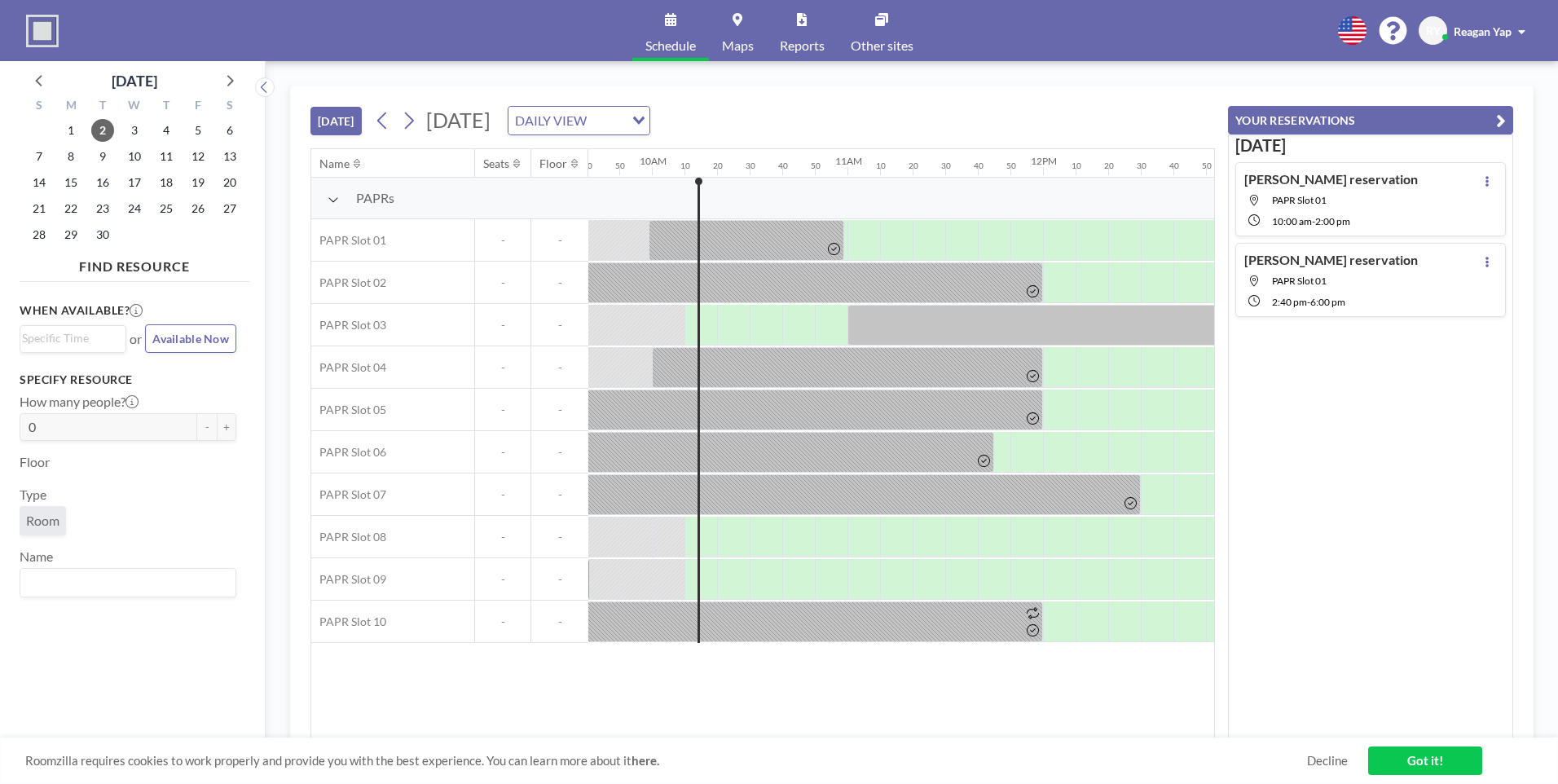
scroll to position [0, 1869]
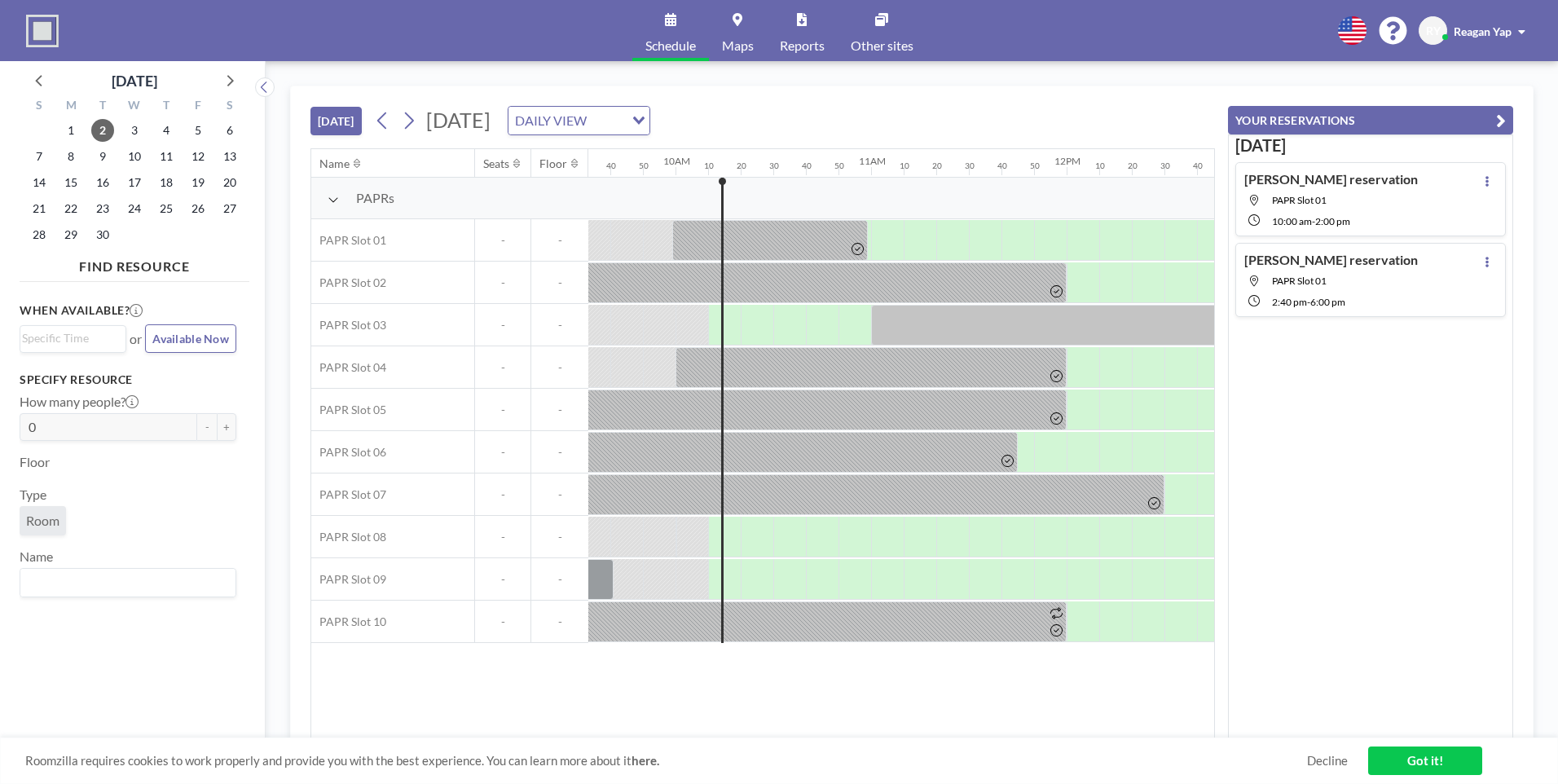
drag, startPoint x: 760, startPoint y: 737, endPoint x: 804, endPoint y: 731, distance: 44.4
click at [804, 731] on div "[DATE] [DATE] DAILY VIEW Loading... Name Seats Floor 12AM 10 20 30 40 50 1AM 10…" at bounding box center [911, 422] width 1243 height 674
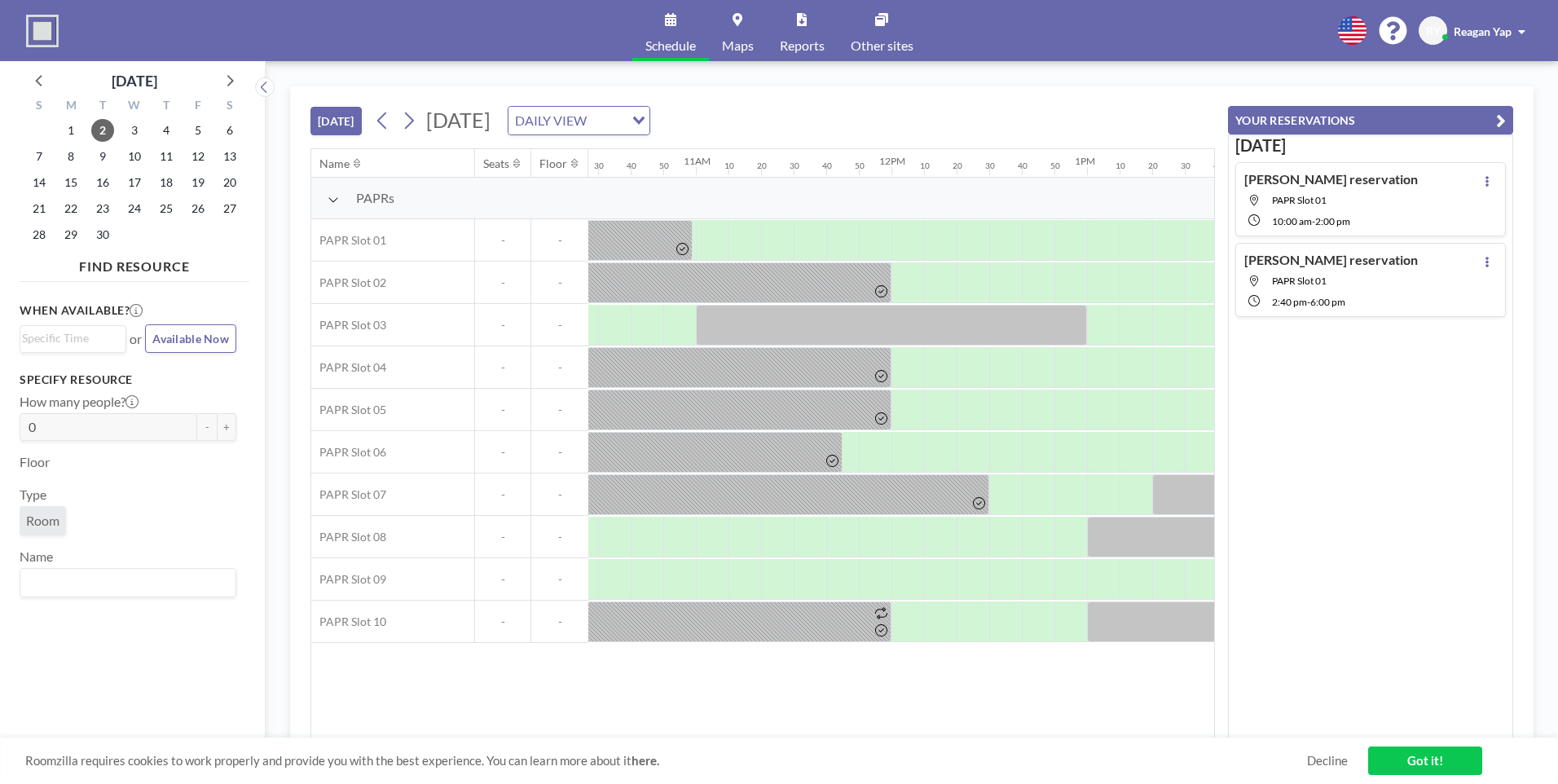
scroll to position [0, 2035]
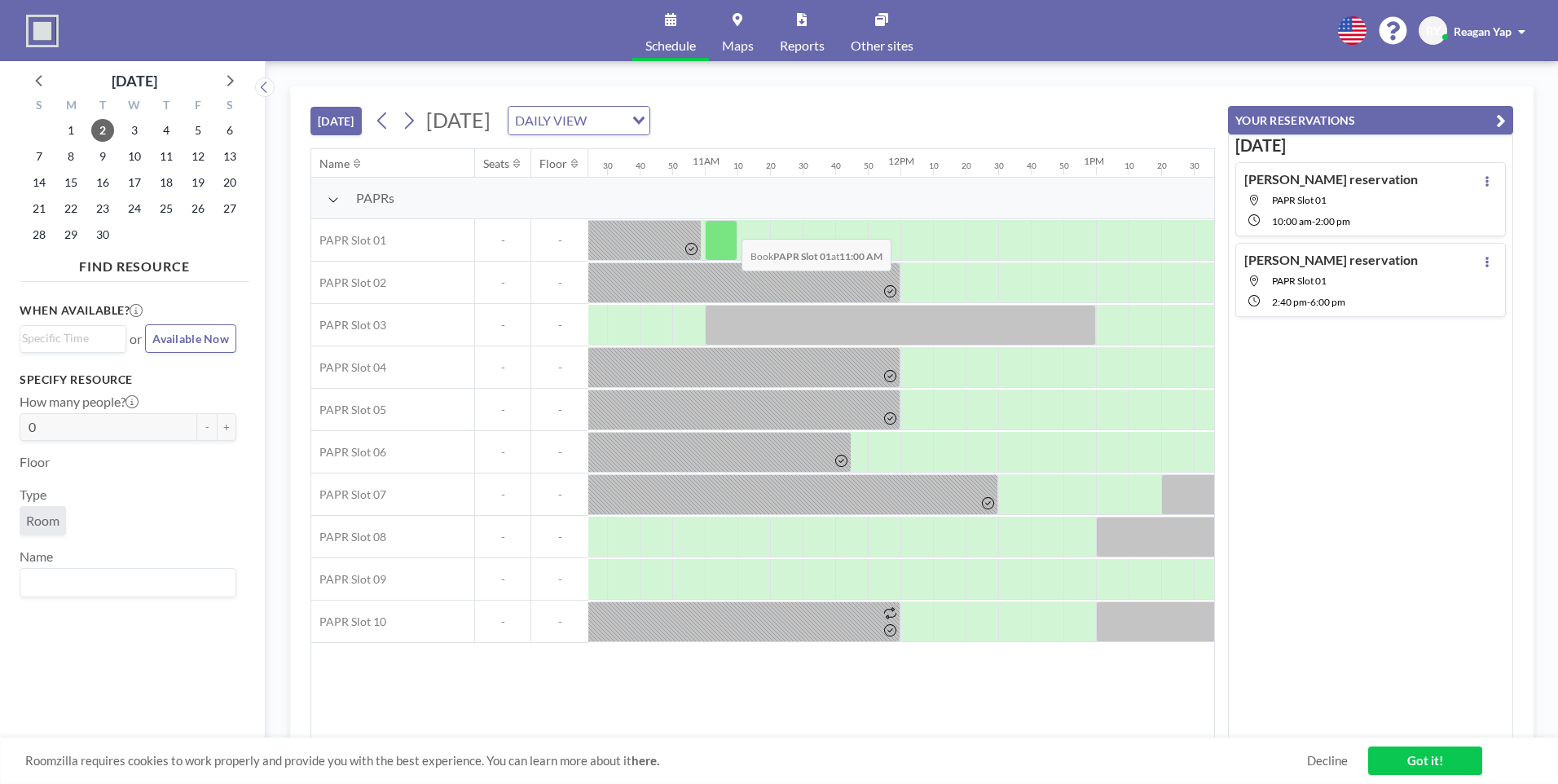
click at [728, 226] on div at bounding box center [721, 240] width 33 height 41
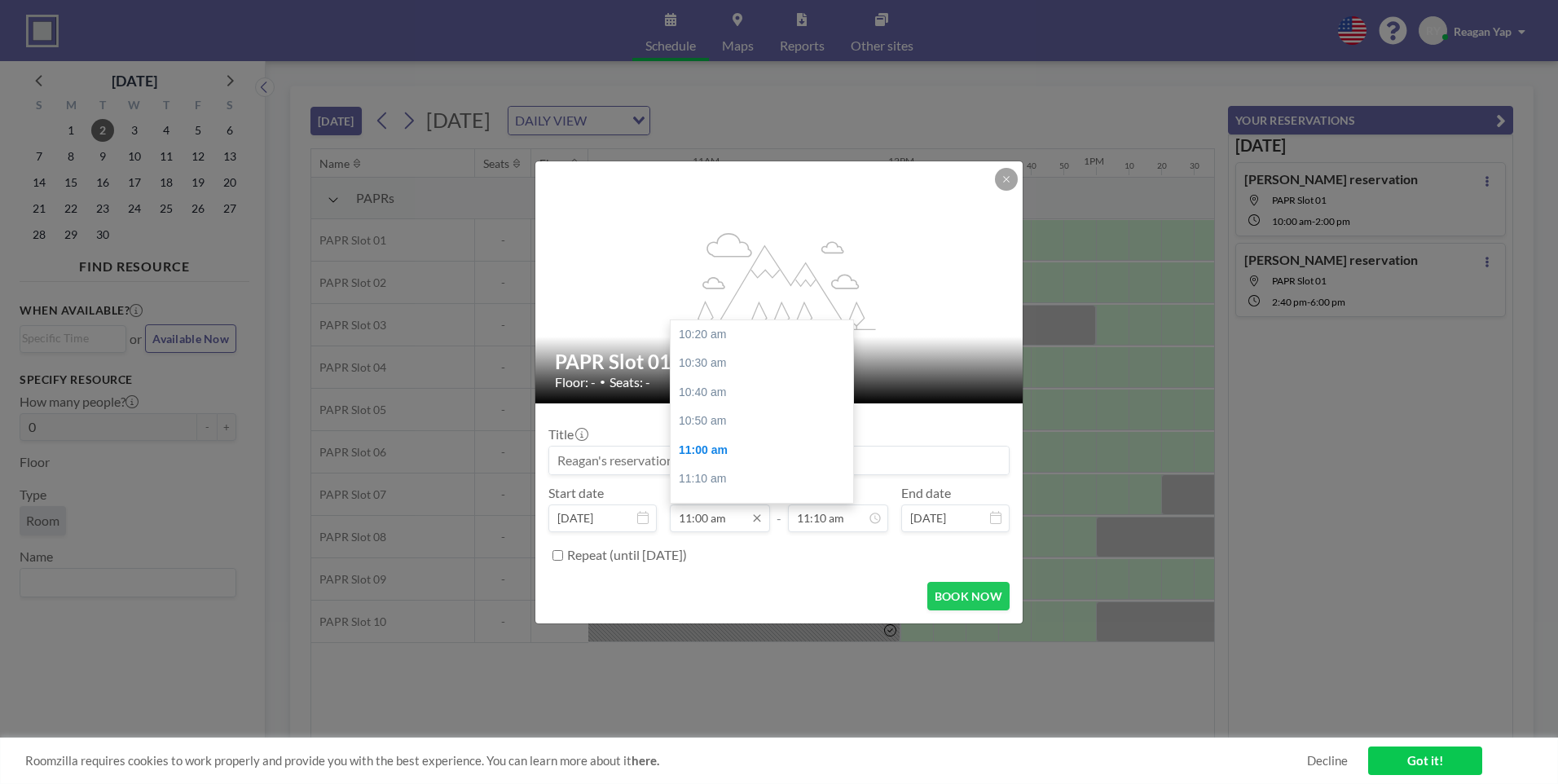
scroll to position [116, 0]
click at [725, 357] on div "11:10 am" at bounding box center [766, 363] width 190 height 29
type input "11:10 am"
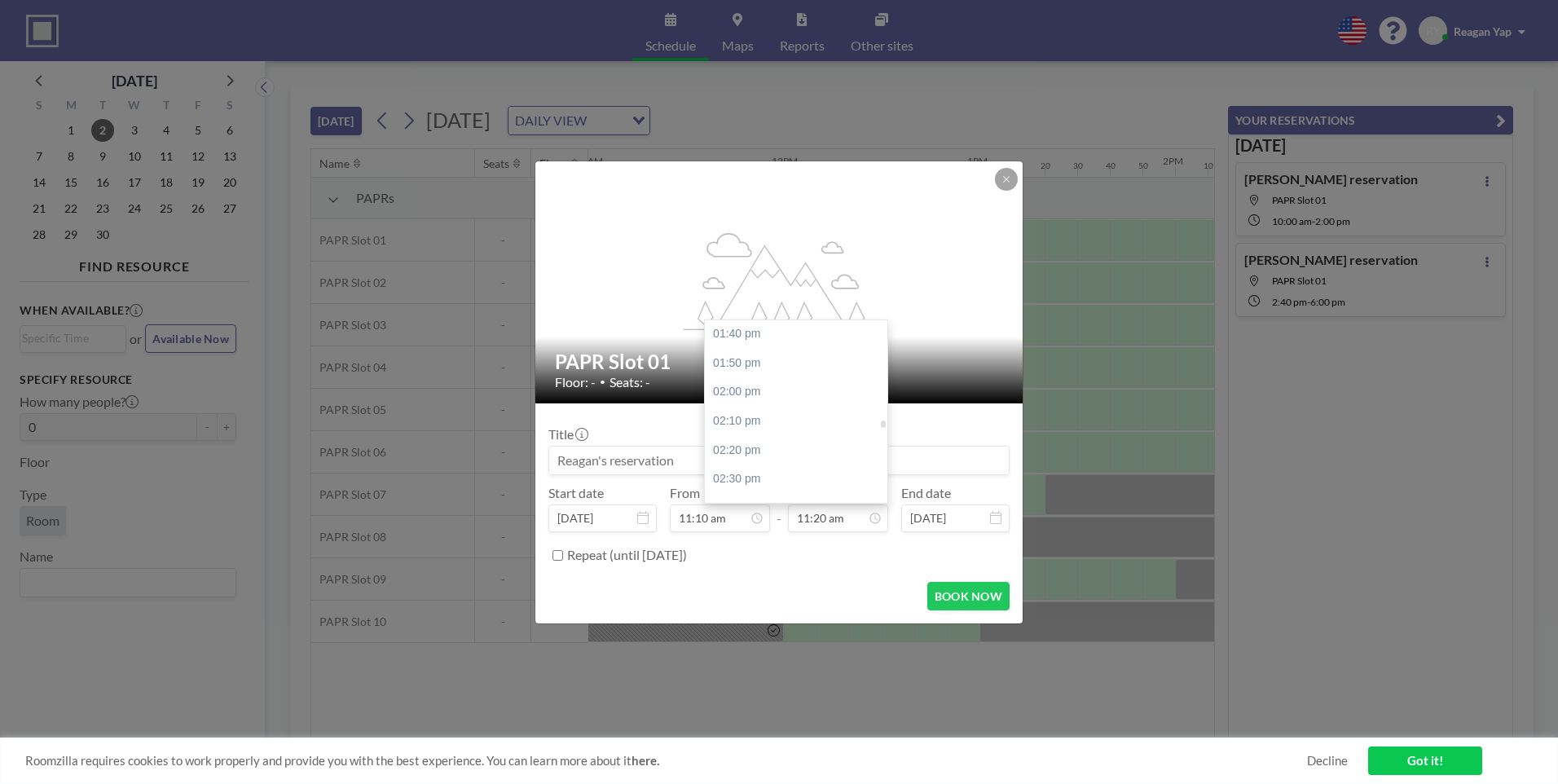
scroll to position [2542, 0]
click at [762, 478] on div "03:30 pm" at bounding box center [800, 489] width 190 height 29
type input "03:30 pm"
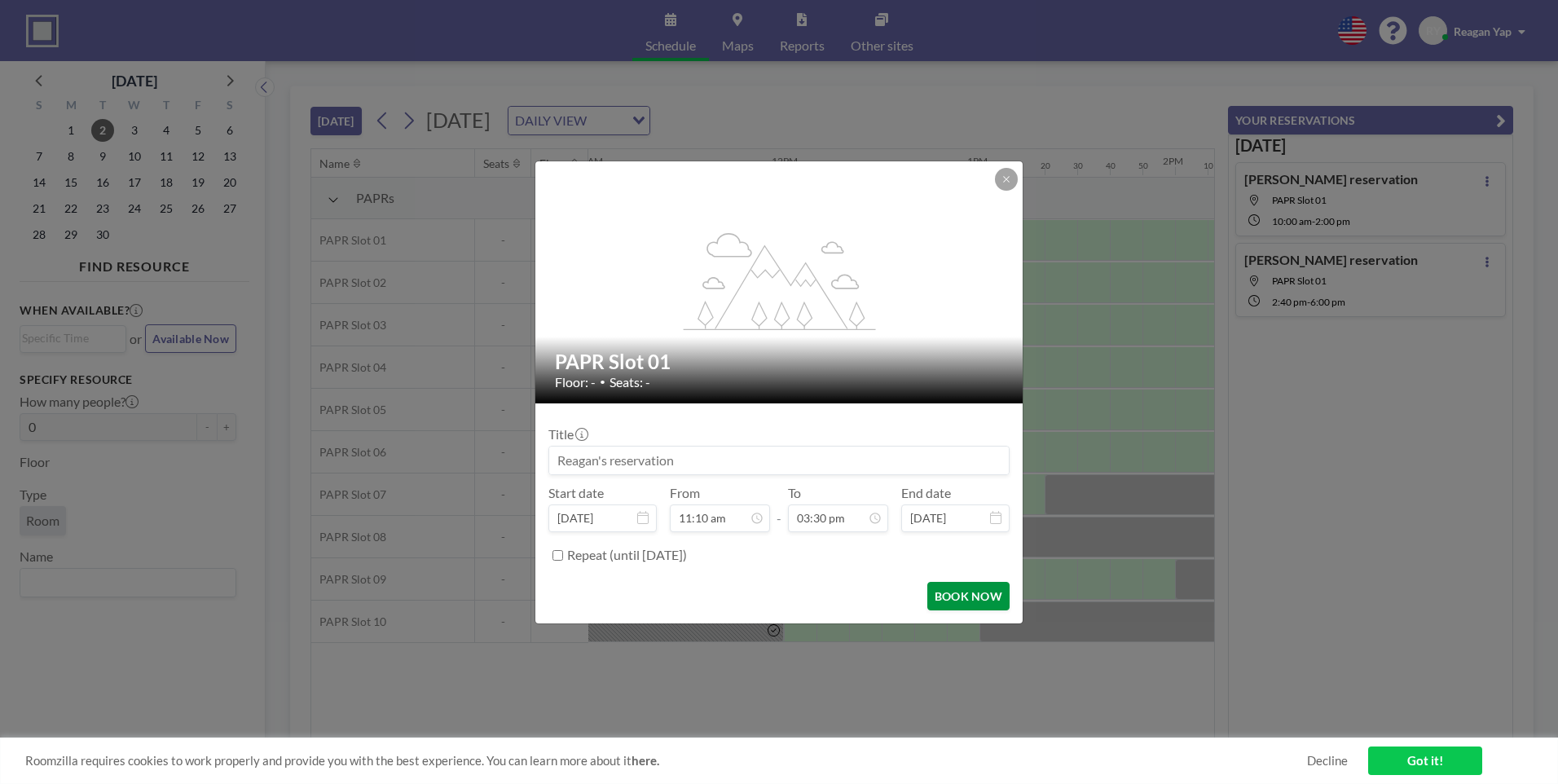
scroll to position [2697, 0]
click at [965, 590] on button "BOOK NOW" at bounding box center [968, 596] width 83 height 28
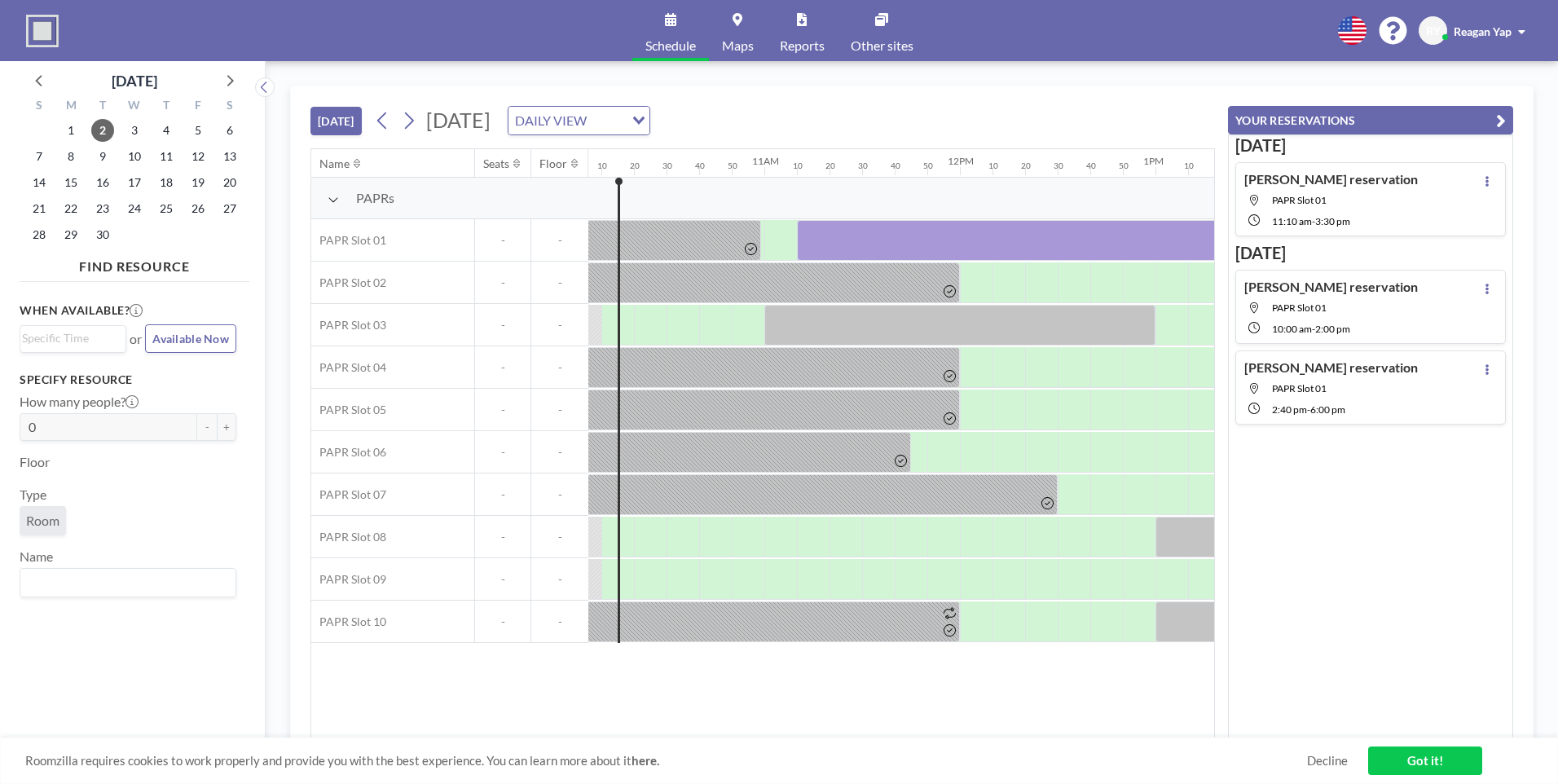
scroll to position [0, 1928]
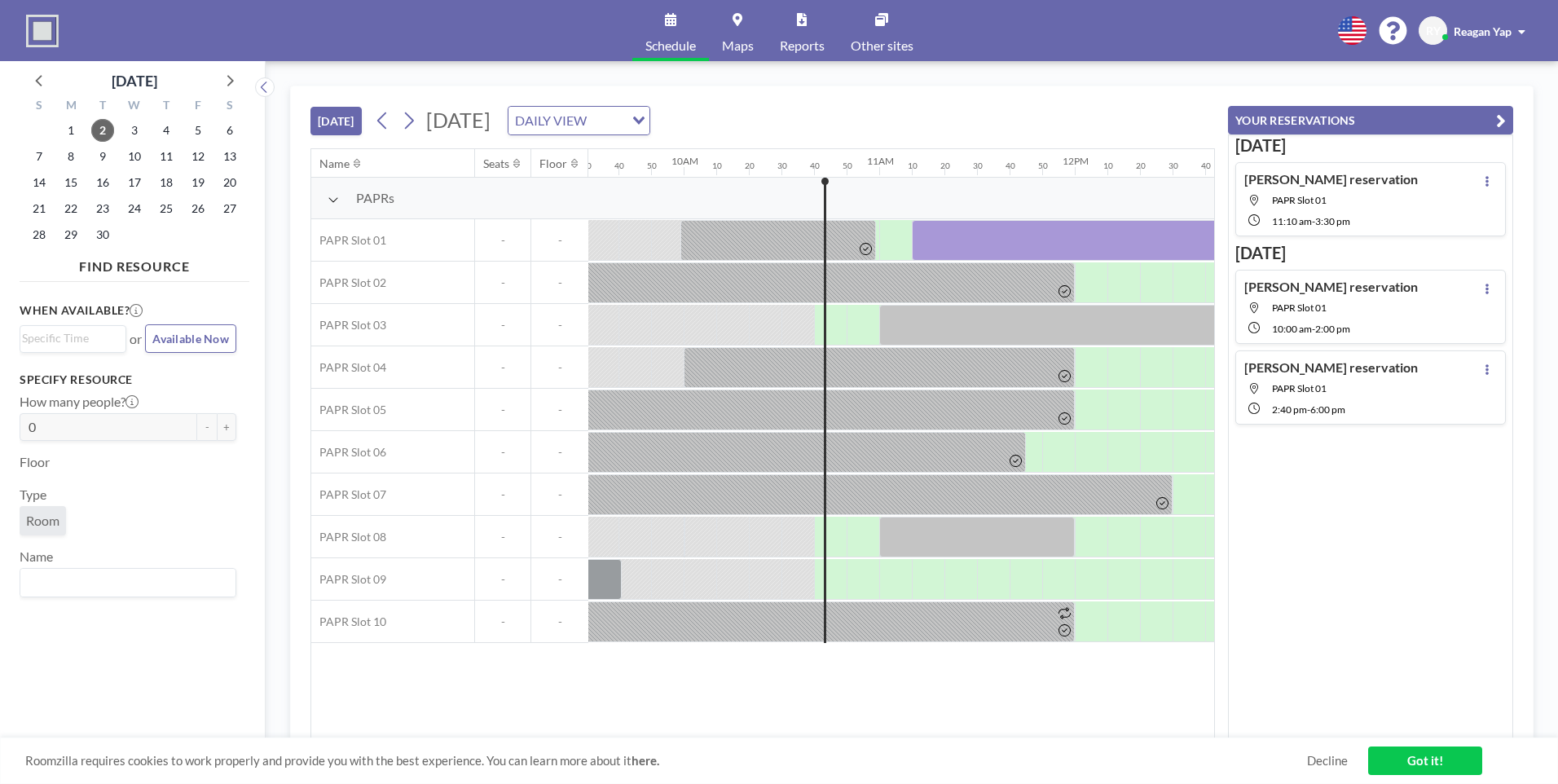
scroll to position [0, 2053]
